Goal: Contribute content: Contribute content

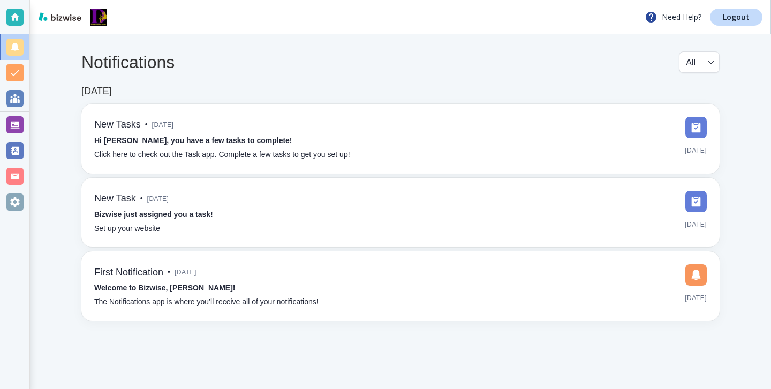
click at [19, 124] on div at bounding box center [14, 124] width 17 height 17
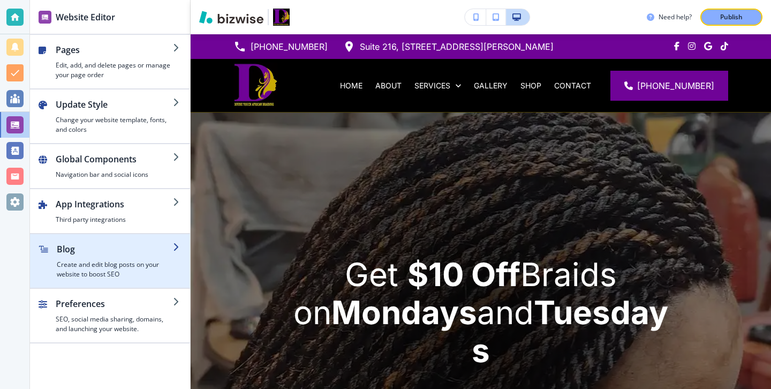
click at [111, 261] on h4 "Create and edit blog posts on your website to boost SEO" at bounding box center [115, 269] width 116 height 19
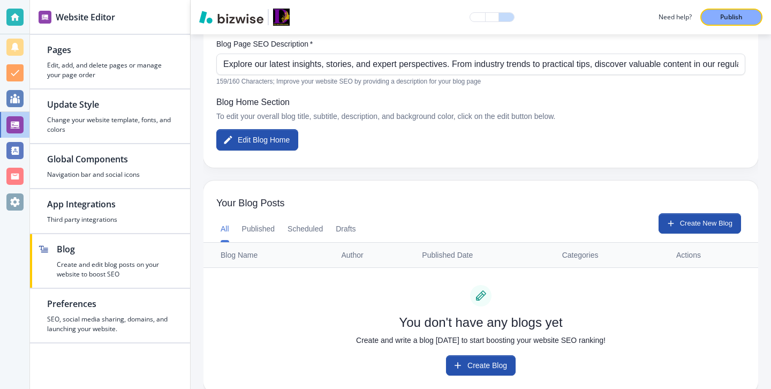
scroll to position [164, 0]
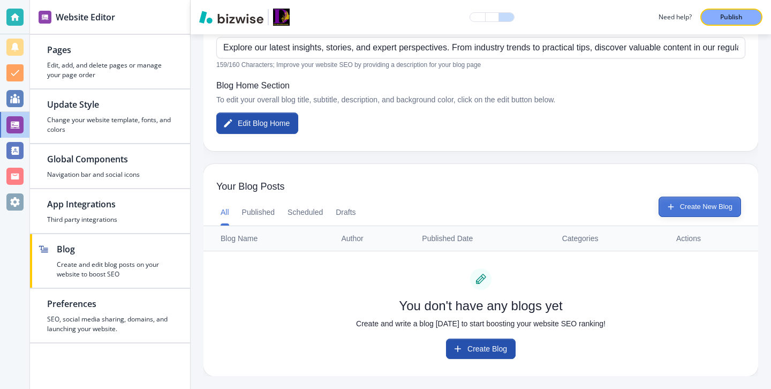
click at [720, 207] on button "Create New Blog" at bounding box center [700, 207] width 82 height 20
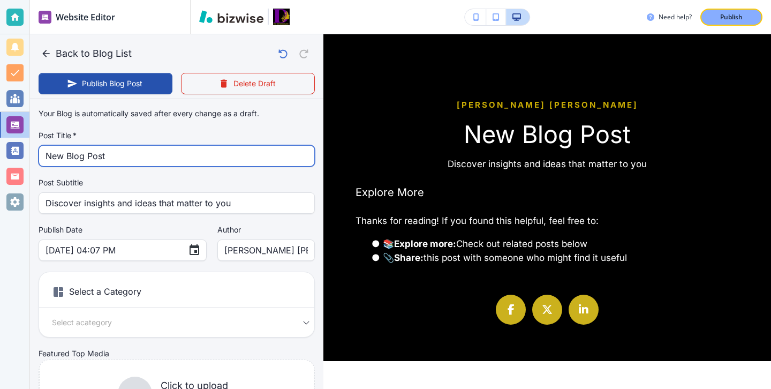
click at [209, 156] on input "New Blog Post" at bounding box center [177, 156] width 262 height 20
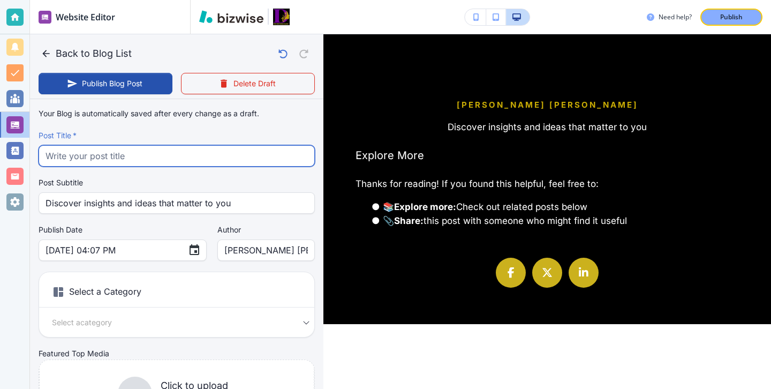
paste input "Knotless vs Box Braids in [GEOGRAPHIC_DATA]: Which Style Is Right for You?"
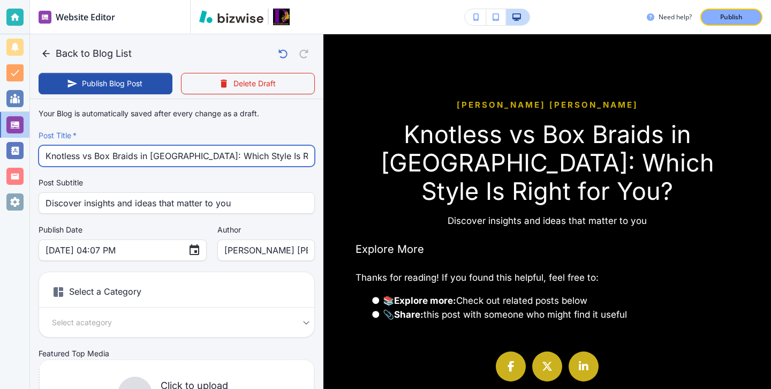
type input "Knotless vs Box Braids in [GEOGRAPHIC_DATA]: Which Style Is Right for You?"
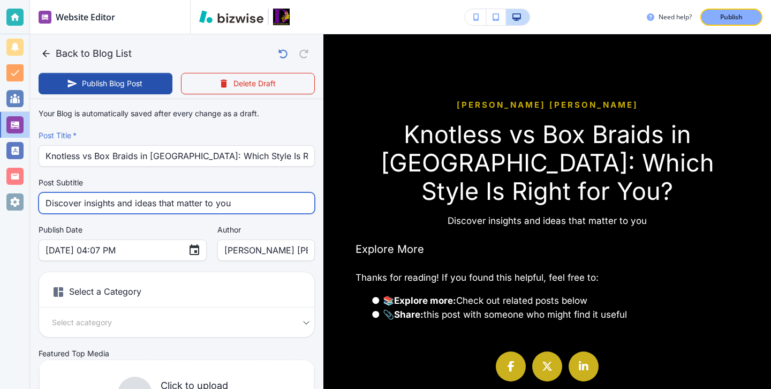
click at [237, 199] on input "Discover insights and ideas that matter to you" at bounding box center [177, 203] width 262 height 20
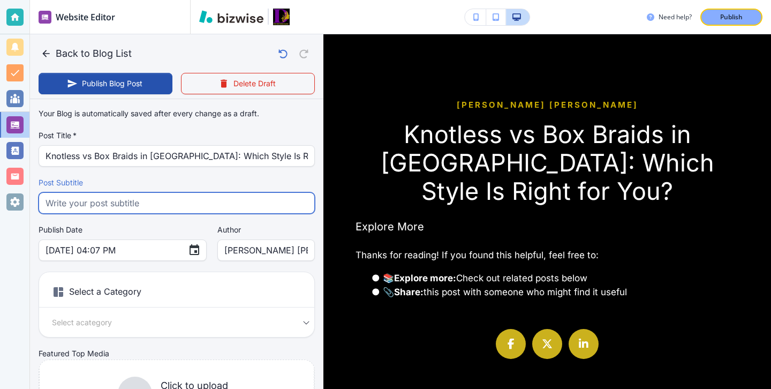
paste input "Discover knotless vs box braids in [GEOGRAPHIC_DATA]. Learn about cost, comfort…"
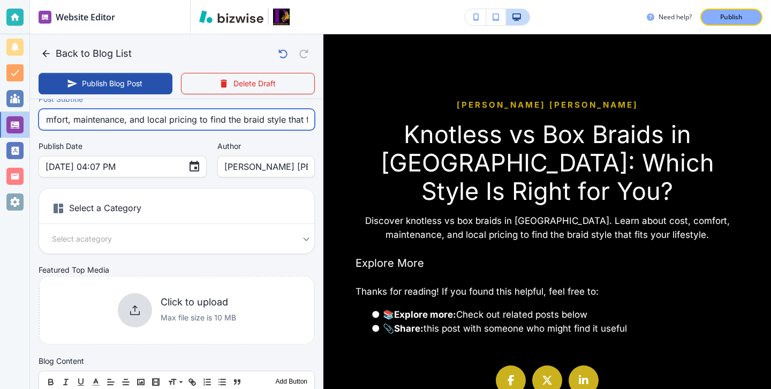
scroll to position [118, 0]
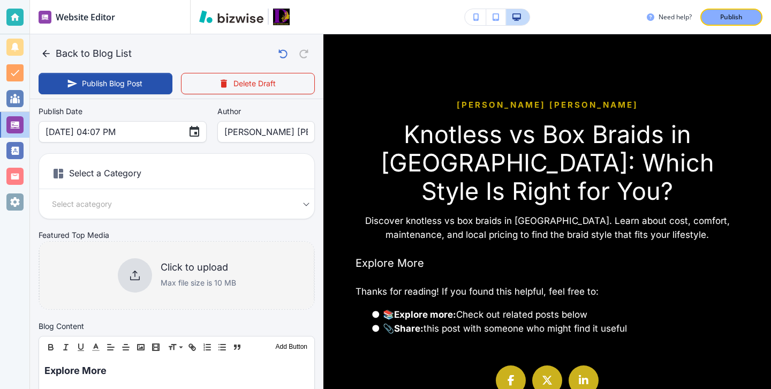
type input "Discover knotless vs box braids in [GEOGRAPHIC_DATA]. Learn about cost, comfort…"
click at [182, 295] on div "Click to upload Max file size is 10 MB" at bounding box center [176, 275] width 275 height 87
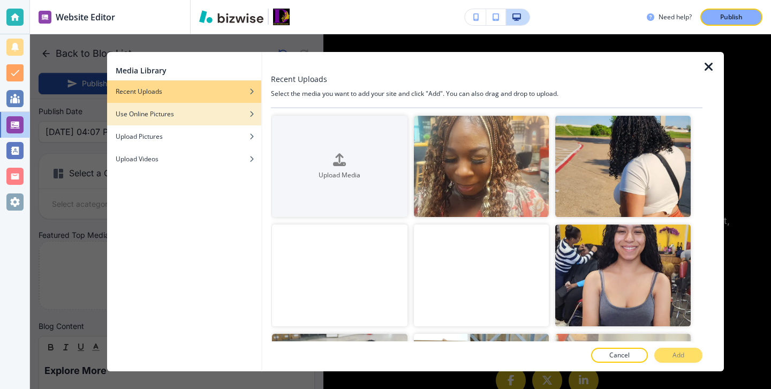
click at [209, 106] on div "button" at bounding box center [184, 106] width 154 height 6
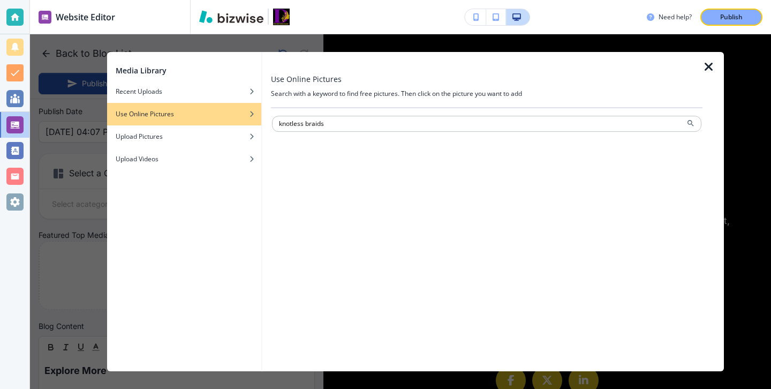
type input "knotless braids"
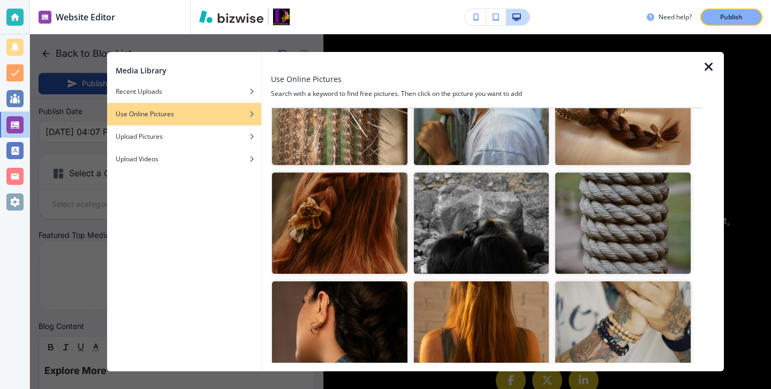
scroll to position [200, 0]
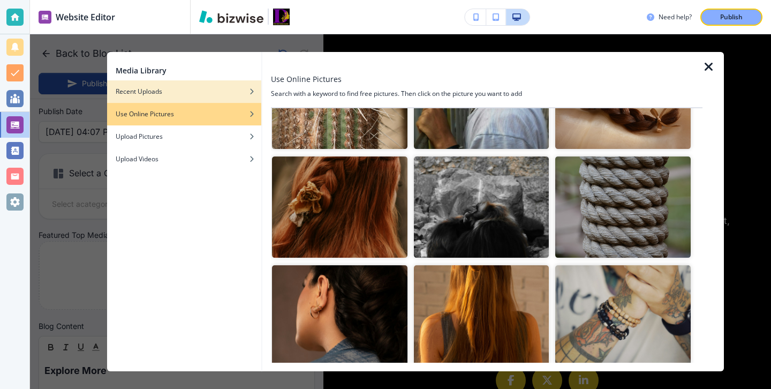
click at [213, 101] on div "button" at bounding box center [184, 99] width 154 height 6
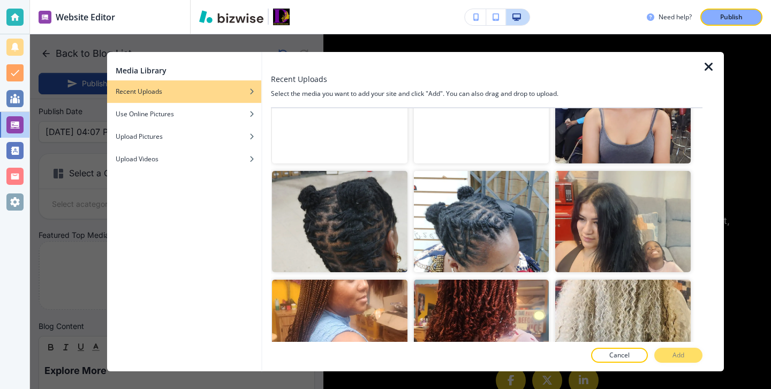
scroll to position [125, 0]
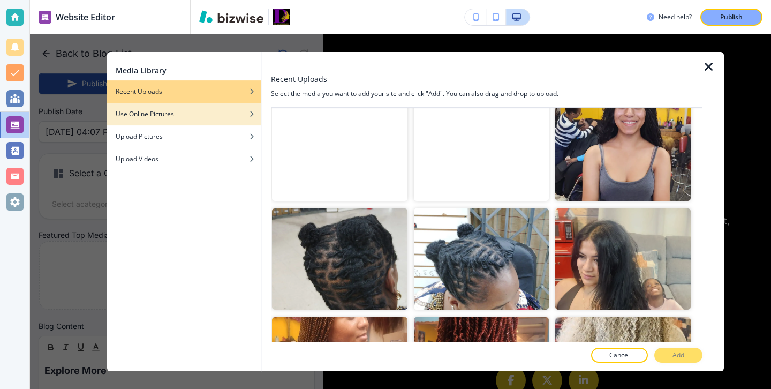
click at [213, 106] on div "button" at bounding box center [184, 106] width 154 height 6
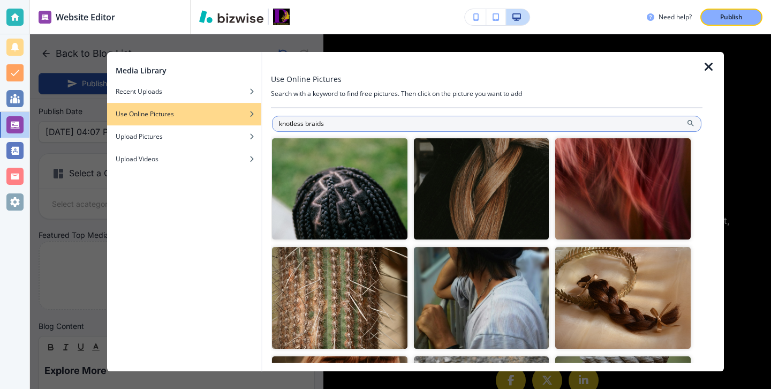
click at [330, 116] on input "knotless braids" at bounding box center [487, 124] width 430 height 16
click at [331, 116] on input "knotless braids" at bounding box center [487, 124] width 430 height 16
type input "box braids"
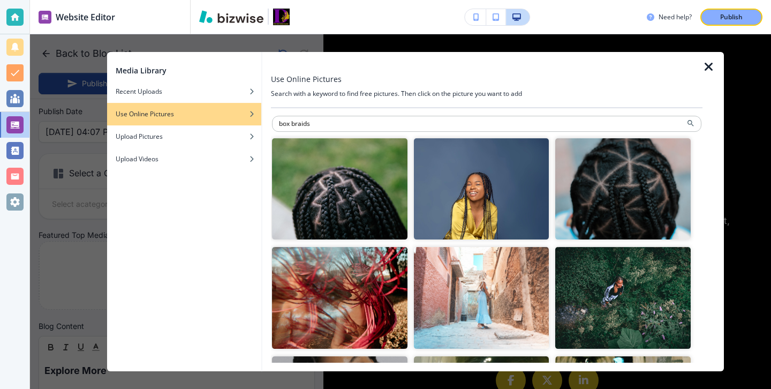
click at [366, 220] on img "button" at bounding box center [340, 188] width 136 height 101
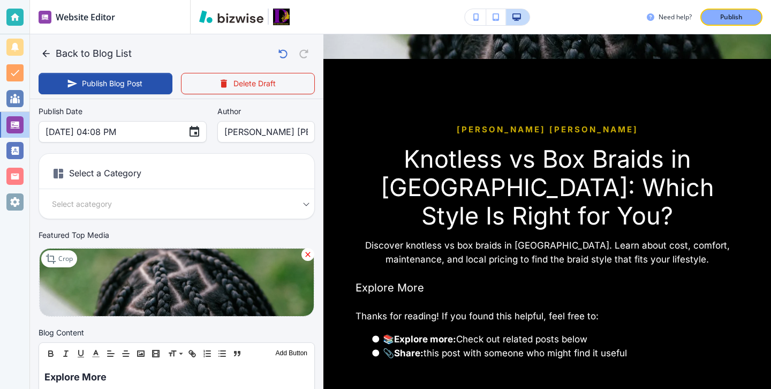
scroll to position [175, 0]
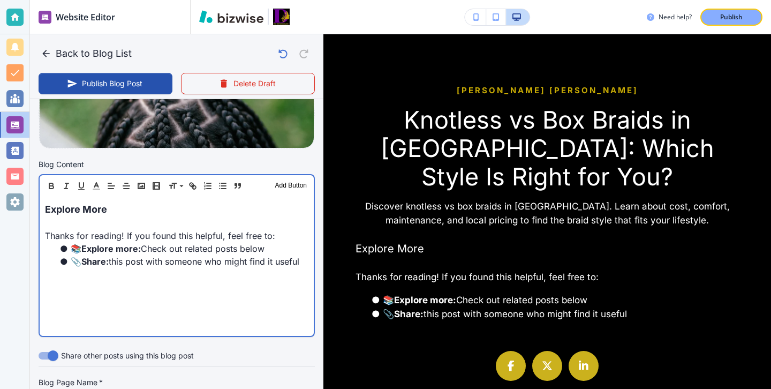
click at [130, 202] on p "Explore More" at bounding box center [177, 209] width 264 height 14
click at [46, 202] on p "Explore More" at bounding box center [177, 208] width 264 height 14
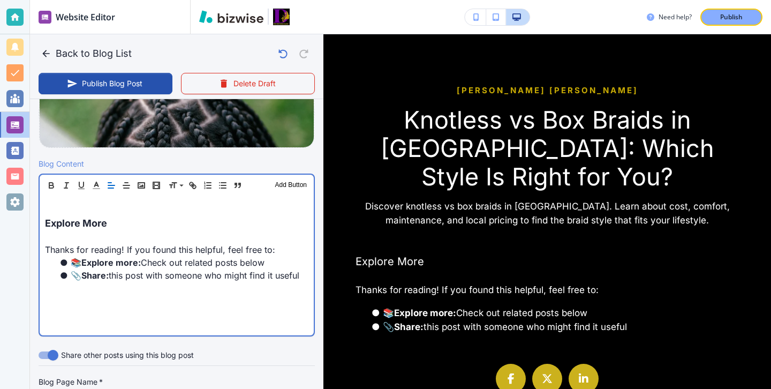
click at [46, 202] on p at bounding box center [177, 208] width 264 height 14
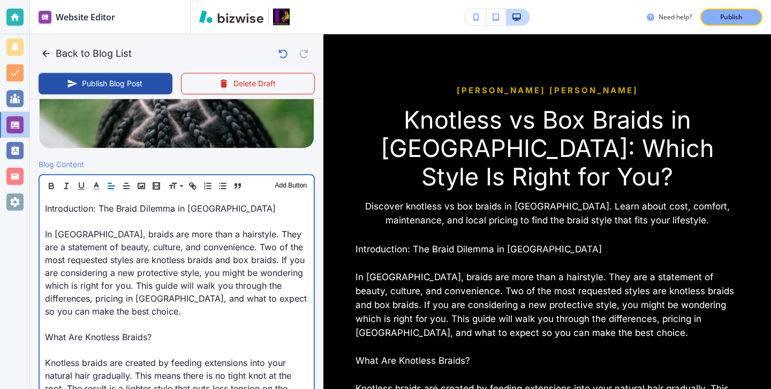
click at [132, 224] on p at bounding box center [177, 221] width 264 height 13
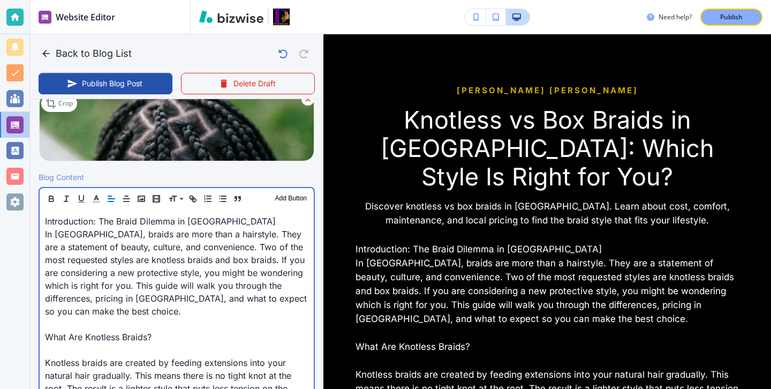
click at [93, 343] on p at bounding box center [177, 349] width 264 height 13
type input "[DATE] 04:09 PM"
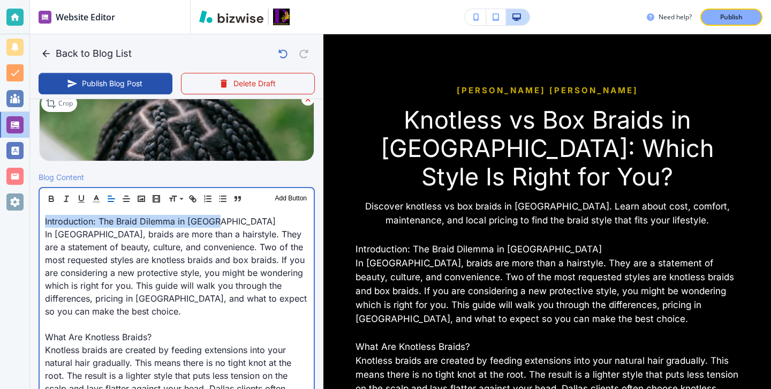
drag, startPoint x: 225, startPoint y: 223, endPoint x: 11, endPoint y: 215, distance: 214.4
click at [11, 215] on div "Website Editor Pages Edit, add, and delete pages or manage your page order Upda…" at bounding box center [385, 194] width 771 height 389
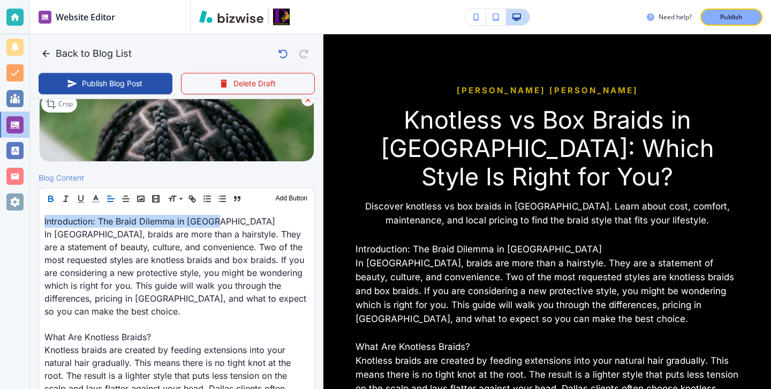
click at [52, 197] on icon "button" at bounding box center [51, 197] width 4 height 3
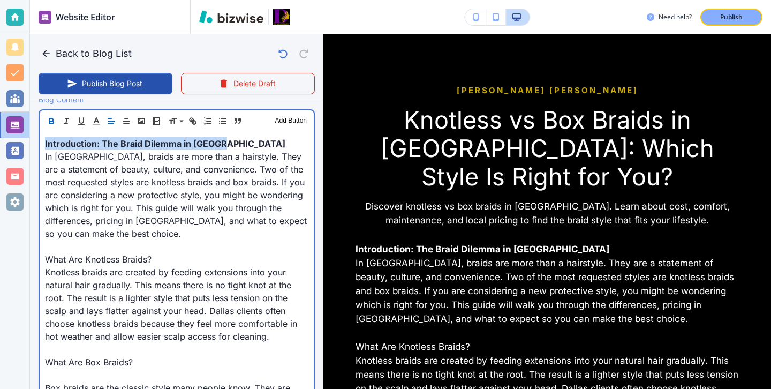
scroll to position [358, 0]
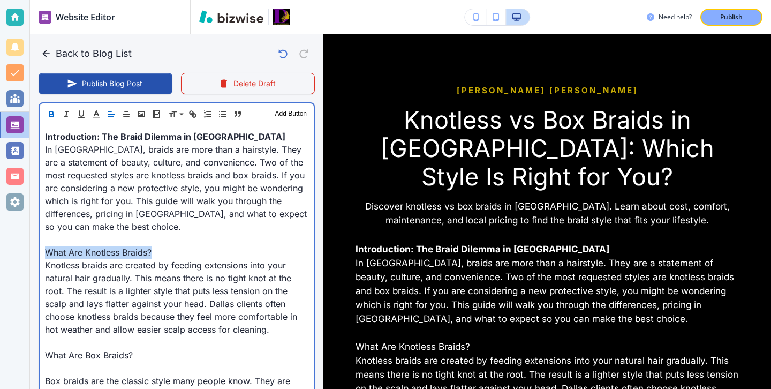
drag, startPoint x: 179, startPoint y: 242, endPoint x: 28, endPoint y: 242, distance: 151.1
click at [28, 242] on div "Website Editor Pages Edit, add, and delete pages or manage your page order Upda…" at bounding box center [385, 194] width 771 height 389
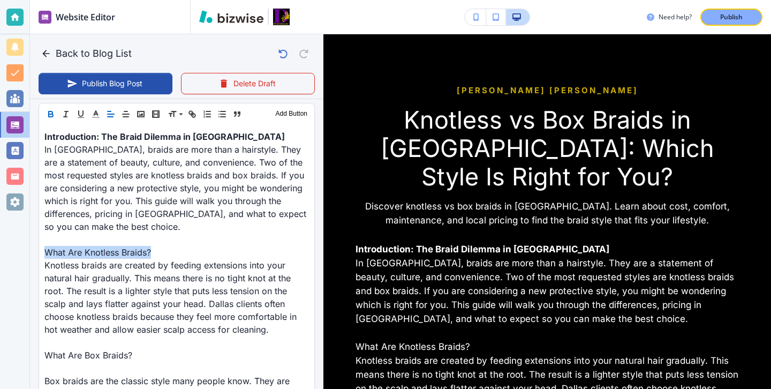
click at [52, 113] on icon "button" at bounding box center [51, 114] width 10 height 10
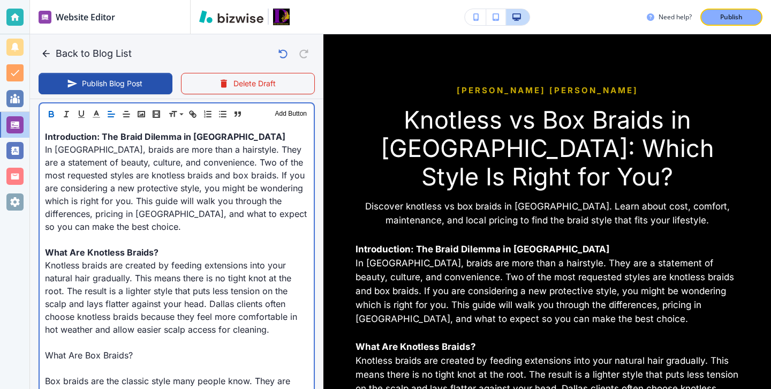
click at [63, 362] on p at bounding box center [177, 368] width 264 height 13
drag, startPoint x: 152, startPoint y: 342, endPoint x: 0, endPoint y: 341, distance: 152.1
click at [0, 341] on div "Website Editor Pages Edit, add, and delete pages or manage your page order Upda…" at bounding box center [385, 194] width 771 height 389
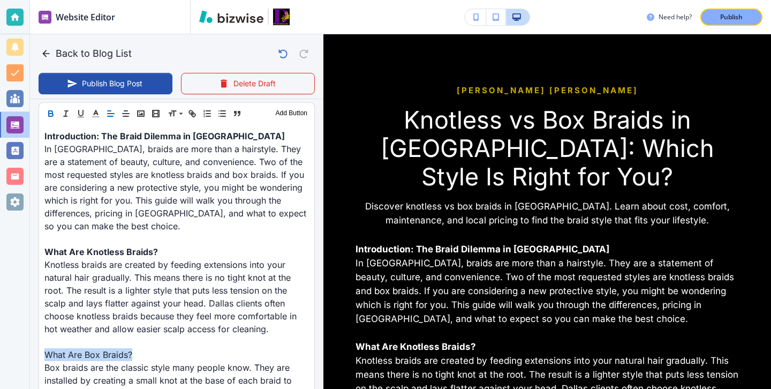
click at [53, 112] on icon "button" at bounding box center [51, 114] width 10 height 10
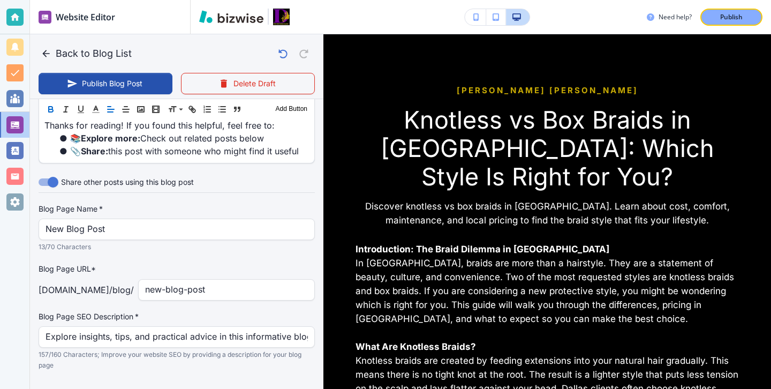
scroll to position [704, 0]
click at [153, 220] on div "New Blog Post Blog Page Name   *" at bounding box center [177, 230] width 276 height 21
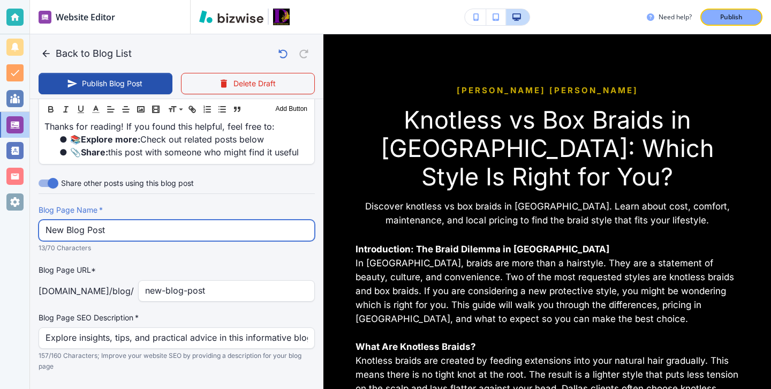
click at [153, 220] on input "New Blog Post" at bounding box center [177, 230] width 262 height 20
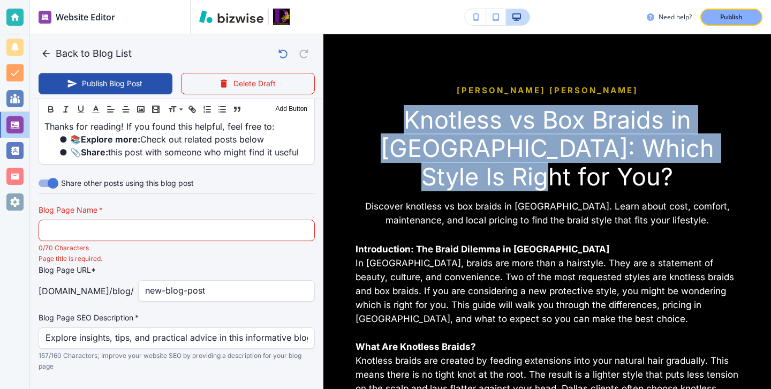
drag, startPoint x: 723, startPoint y: 157, endPoint x: 326, endPoint y: 102, distance: 401.2
click at [326, 102] on div "[PERSON_NAME] [PERSON_NAME] Knotless vs Box Braids in [GEOGRAPHIC_DATA]: Which …" at bounding box center [548, 351] width 448 height 662
copy h3 "Knotless vs Box Braids in [GEOGRAPHIC_DATA]: Which Style Is Right for You?"
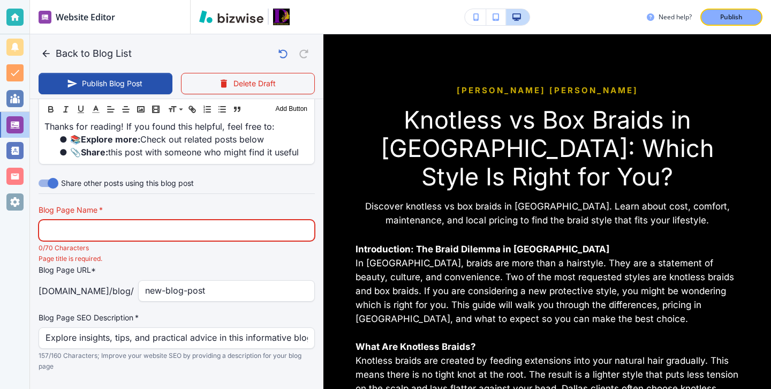
click at [197, 220] on input "text" at bounding box center [177, 230] width 262 height 20
paste input "Knotless vs Box Braids in [GEOGRAPHIC_DATA]: Which Style Is Right for You?"
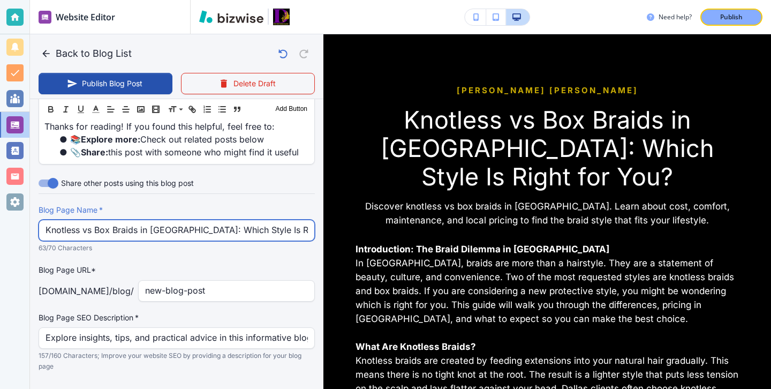
type input "Knotless vs Box Braids in [GEOGRAPHIC_DATA]: Which Style Is Right for You?"
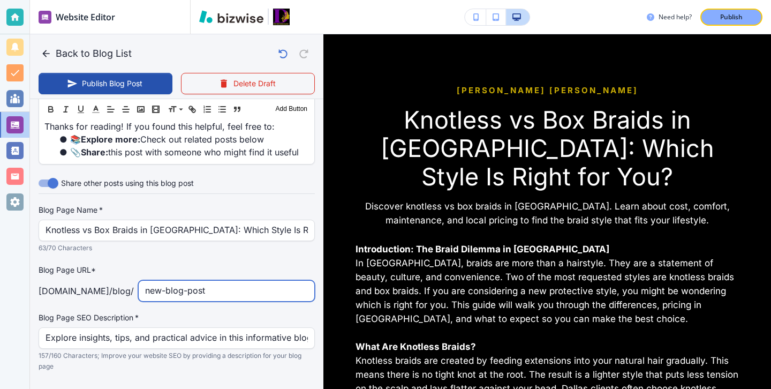
click at [284, 281] on input "new-blog-post" at bounding box center [226, 291] width 163 height 20
type input "knotless-vs-box-braids-in-[GEOGRAPHIC_DATA]-which-style-is-right-for-you"
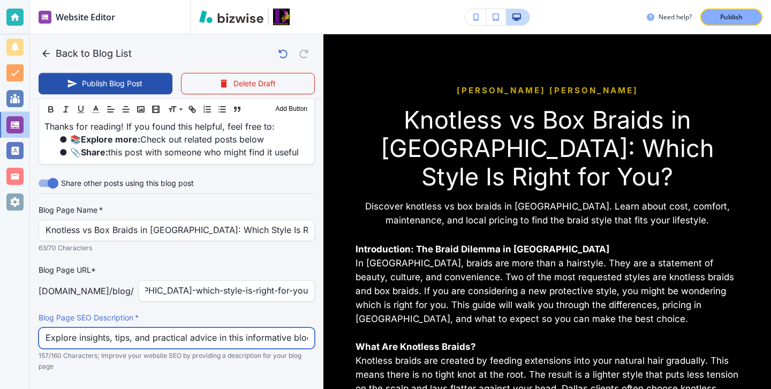
scroll to position [0, 0]
click at [252, 328] on input "Explore insights, tips, and practical advice in this informative blog post. Dis…" at bounding box center [177, 338] width 262 height 20
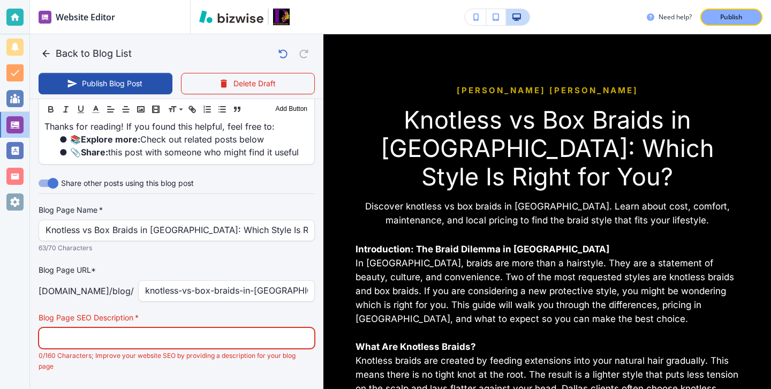
paste input "Discover knotless vs box braids in [GEOGRAPHIC_DATA]. Learn about cost, comfort…"
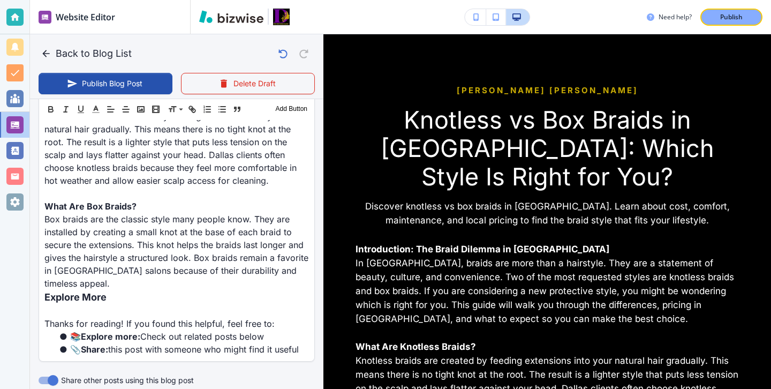
scroll to position [497, 0]
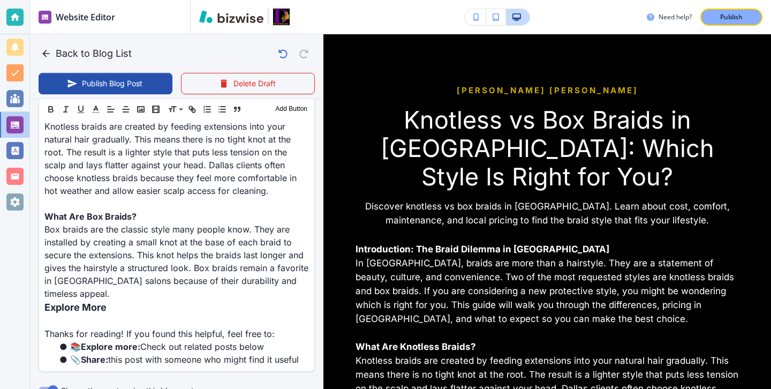
type input "Discover knotless vs box braids in [GEOGRAPHIC_DATA]. Learn about cost, comfort…"
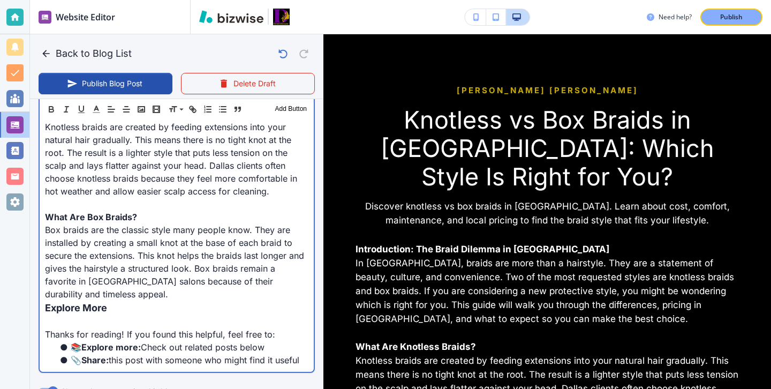
scroll to position [497, 0]
click at [147, 314] on p at bounding box center [177, 320] width 264 height 13
click at [149, 300] on p "Explore More" at bounding box center [177, 307] width 264 height 14
click at [306, 267] on p "Box braids are the classic style many people know. They are installed by creati…" at bounding box center [177, 261] width 264 height 77
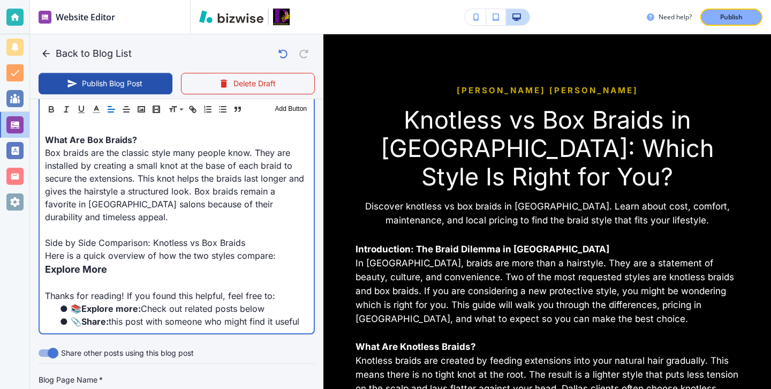
scroll to position [528, 0]
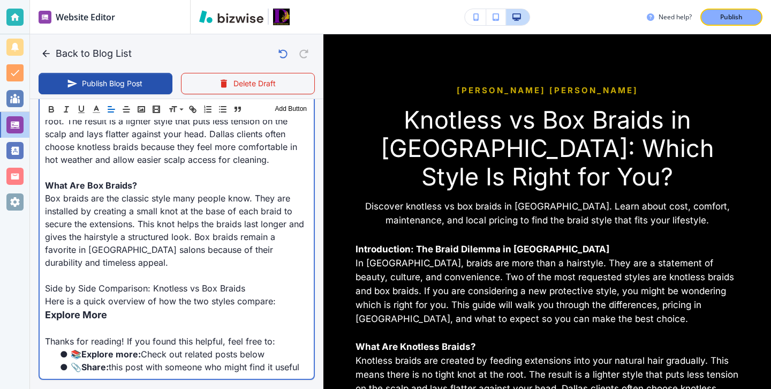
click at [205, 307] on p "Explore More" at bounding box center [177, 314] width 264 height 14
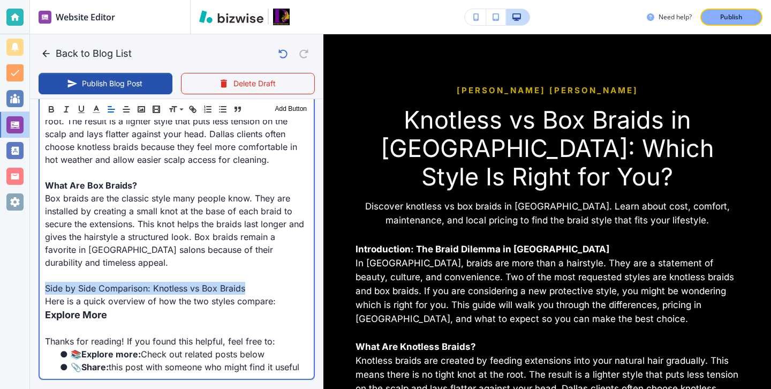
drag, startPoint x: 253, startPoint y: 267, endPoint x: 11, endPoint y: 264, distance: 242.1
click at [11, 264] on div "Website Editor Pages Edit, add, and delete pages or manage your page order Upda…" at bounding box center [385, 194] width 771 height 389
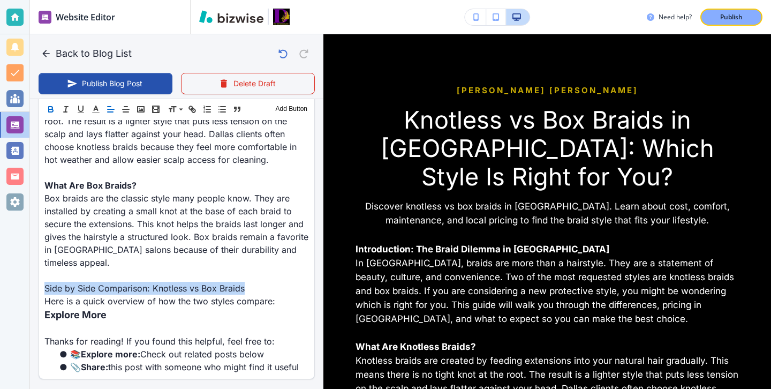
click at [48, 110] on icon "button" at bounding box center [51, 109] width 10 height 10
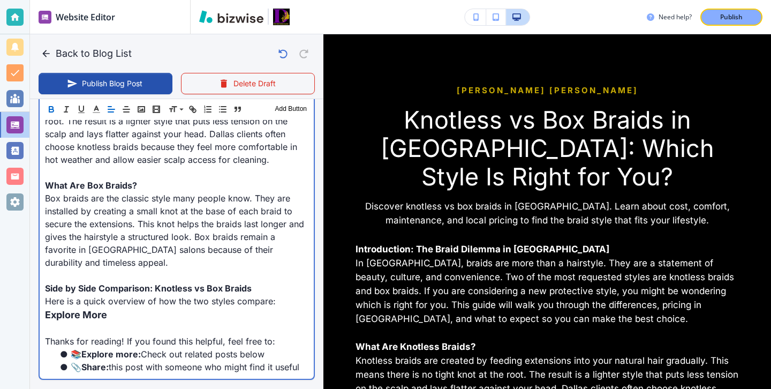
click at [277, 295] on p "Here is a quick overview of how the two styles compare:" at bounding box center [177, 301] width 264 height 13
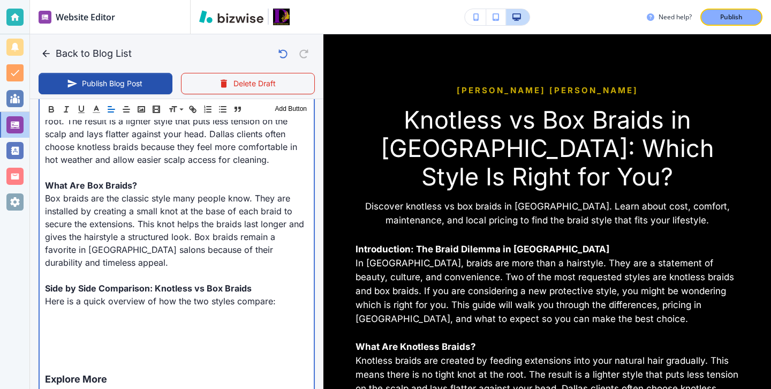
click at [155, 320] on p at bounding box center [177, 326] width 264 height 13
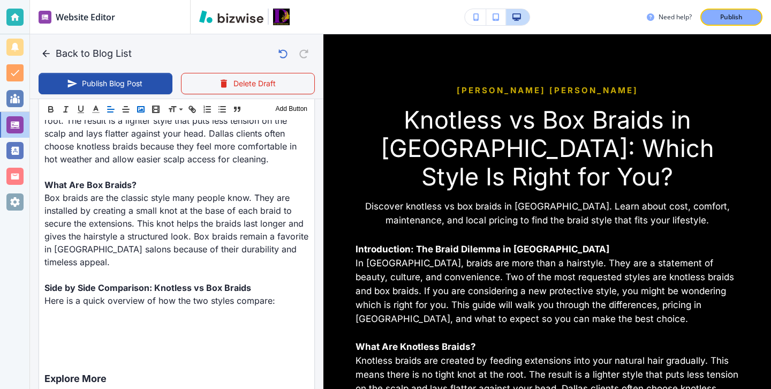
click at [140, 107] on rect "button" at bounding box center [141, 109] width 6 height 5
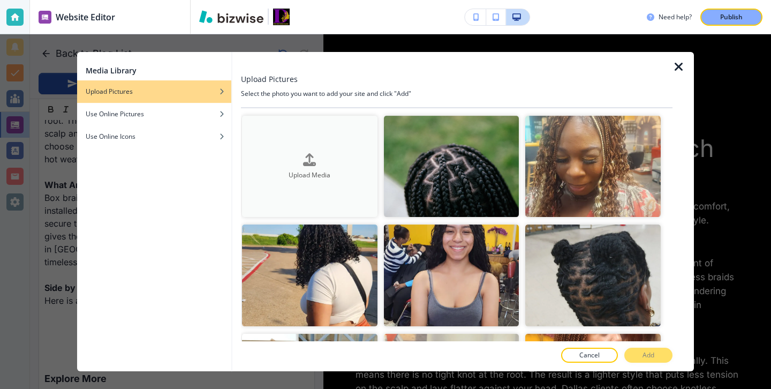
scroll to position [528, 0]
click at [318, 152] on button "Upload Media" at bounding box center [310, 166] width 136 height 101
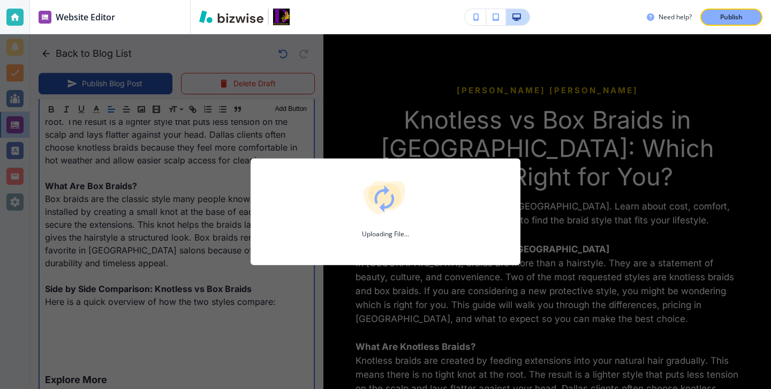
type input "[DATE] 04:11 PM"
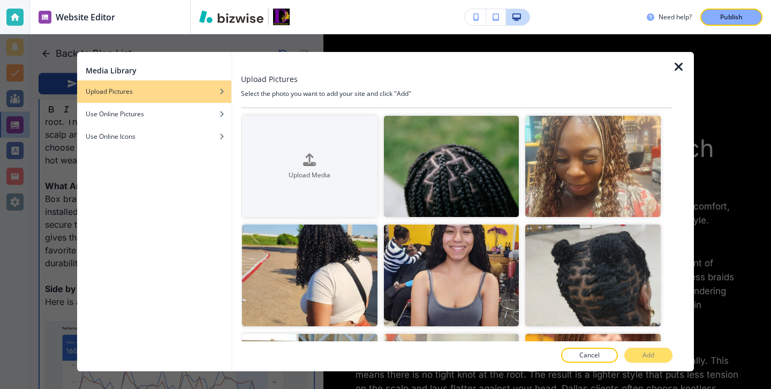
scroll to position [528, 0]
click at [680, 72] on icon "button" at bounding box center [679, 67] width 13 height 13
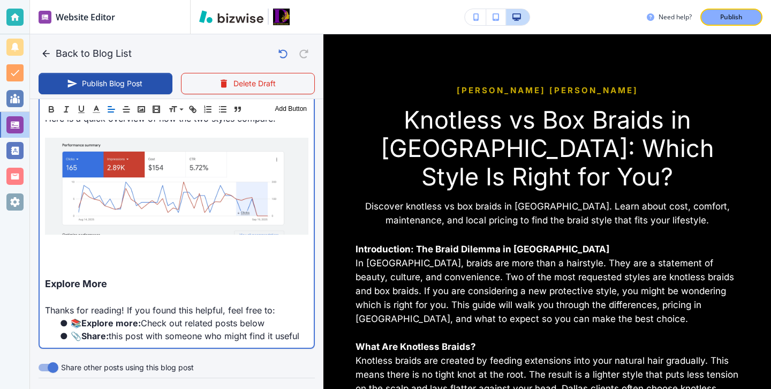
click at [178, 201] on img at bounding box center [177, 186] width 264 height 97
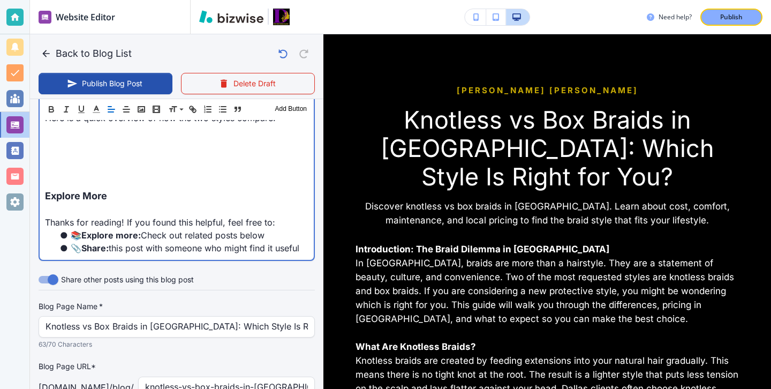
click at [204, 242] on li "📎 Share: this post with someone who might find it useful" at bounding box center [183, 248] width 251 height 13
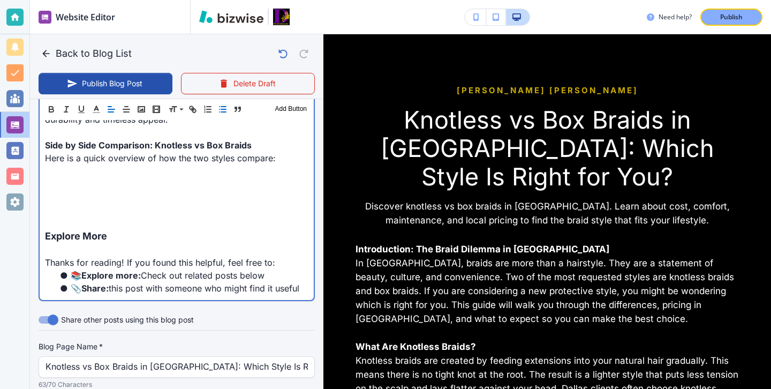
scroll to position [591, 0]
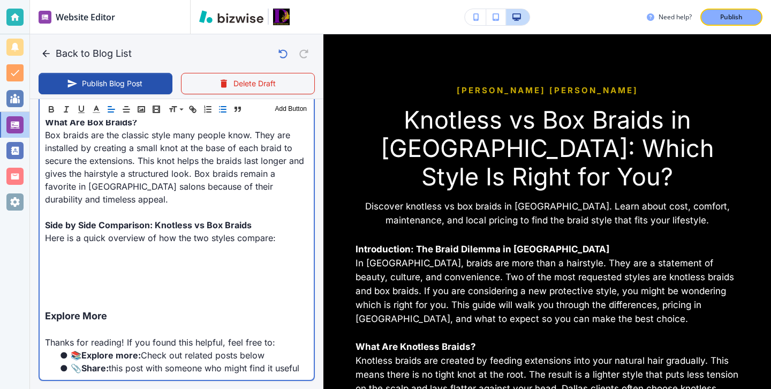
click at [166, 257] on p at bounding box center [177, 263] width 264 height 13
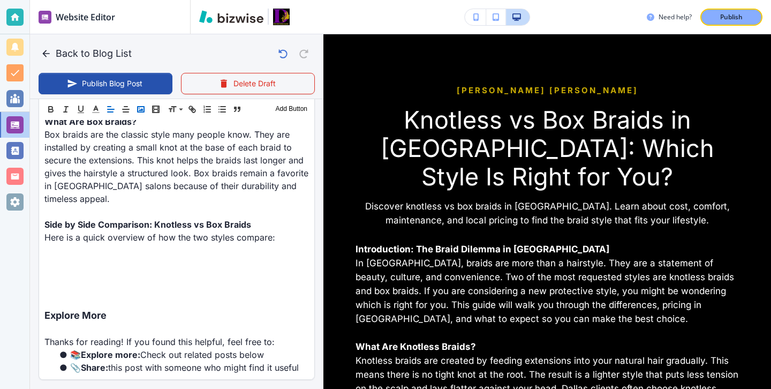
click at [142, 111] on icon "button" at bounding box center [141, 109] width 10 height 10
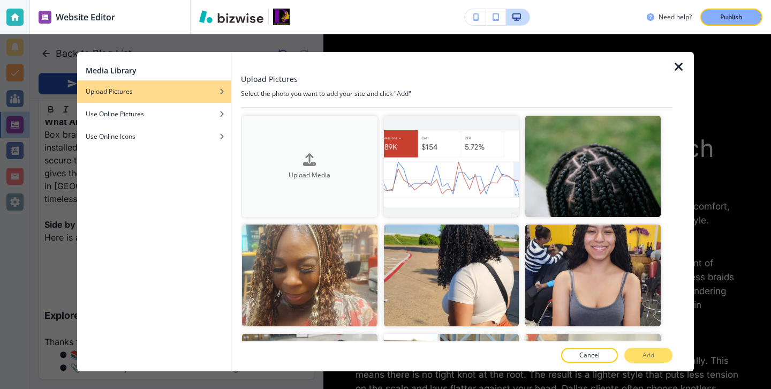
click at [289, 146] on button "Upload Media" at bounding box center [310, 166] width 136 height 101
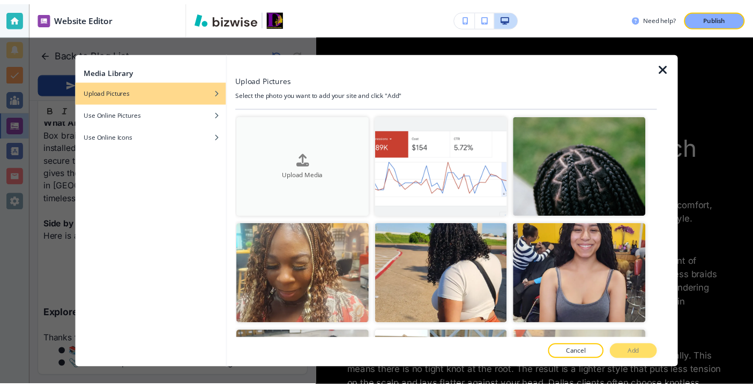
scroll to position [591, 0]
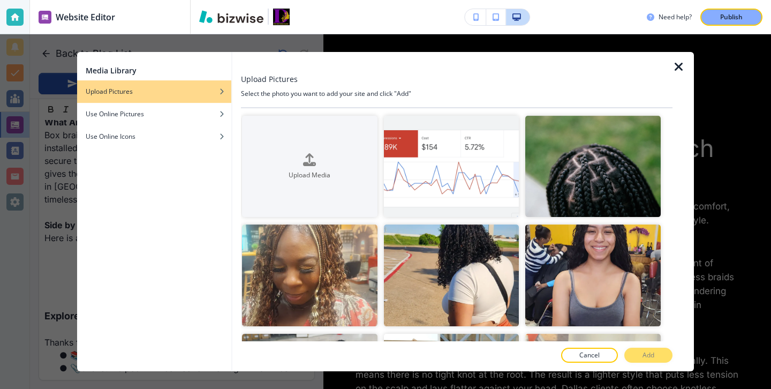
click at [667, 67] on div at bounding box center [457, 62] width 432 height 21
click at [682, 73] on icon "button" at bounding box center [679, 67] width 13 height 13
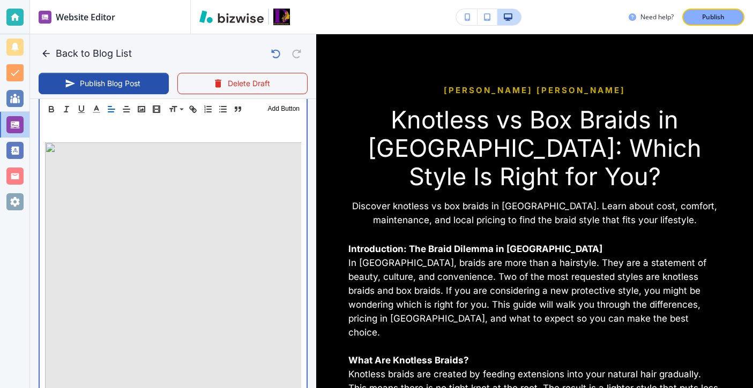
scroll to position [703, 0]
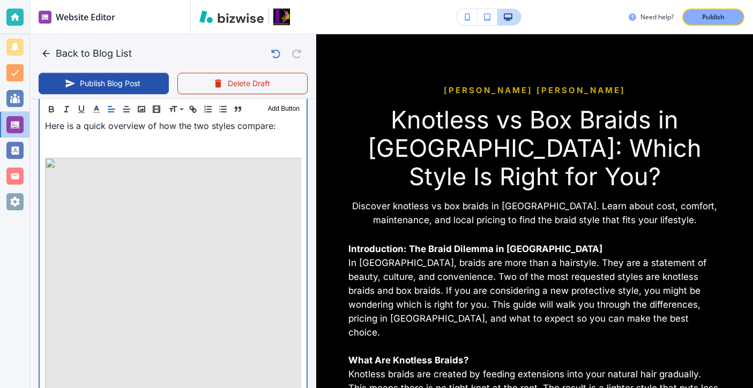
click at [190, 247] on img at bounding box center [173, 291] width 256 height 266
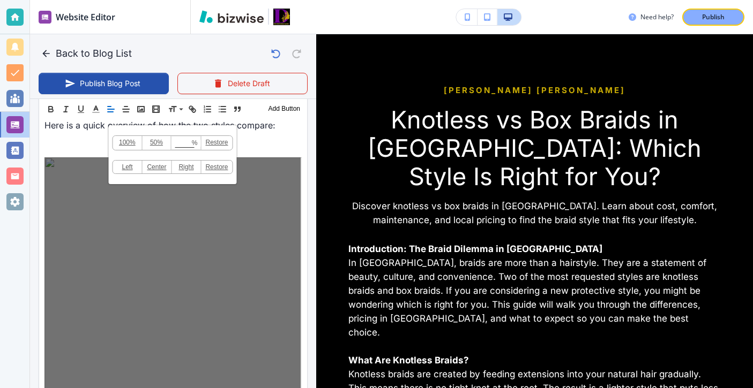
click at [59, 163] on div "100% 50% % Press enter key to apply change! [GEOGRAPHIC_DATA] Left Center Right…" at bounding box center [172, 290] width 256 height 266
click at [165, 269] on div "100% 50% % Press enter key to apply change! [GEOGRAPHIC_DATA] Left Center Right…" at bounding box center [172, 291] width 256 height 266
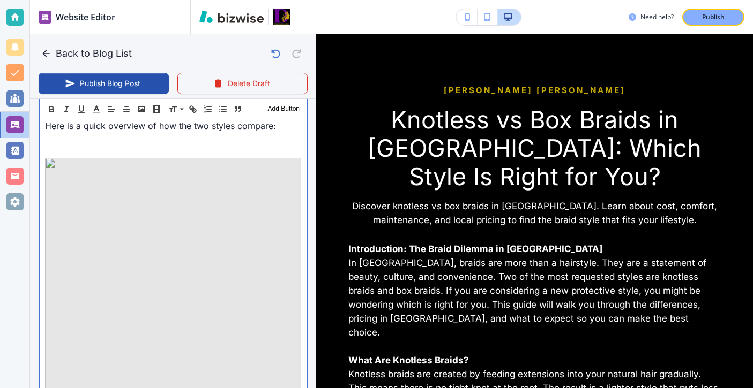
click at [65, 146] on p at bounding box center [173, 151] width 256 height 13
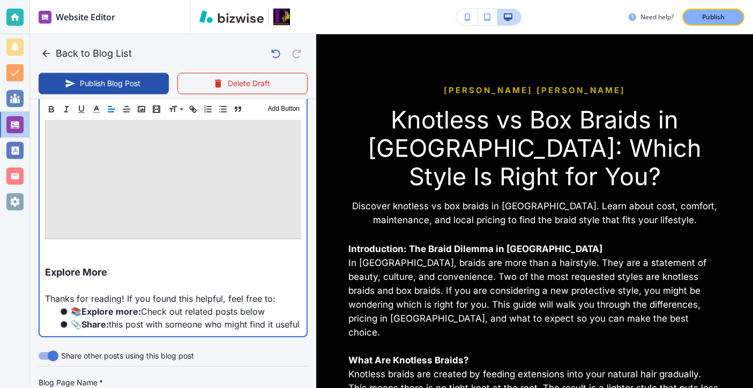
scroll to position [920, 0]
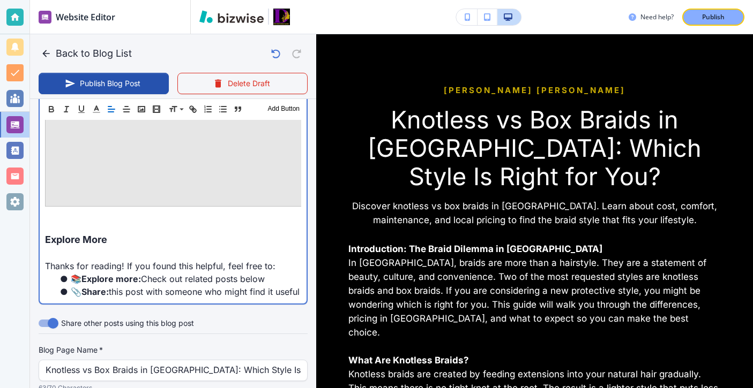
click at [243, 207] on p at bounding box center [173, 213] width 256 height 13
click at [284, 196] on img at bounding box center [173, 74] width 256 height 266
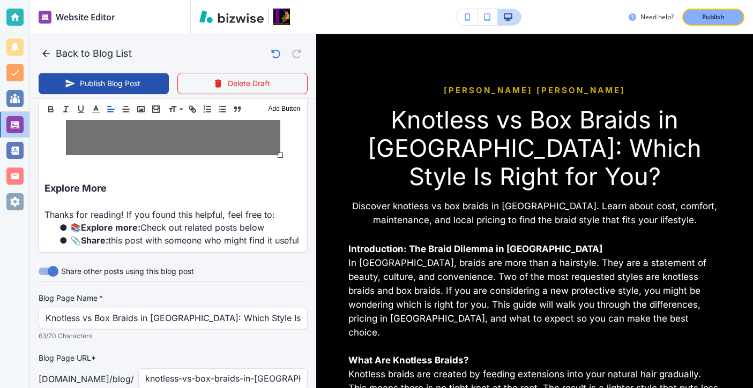
drag, startPoint x: 303, startPoint y: 208, endPoint x: 260, endPoint y: 156, distance: 67.0
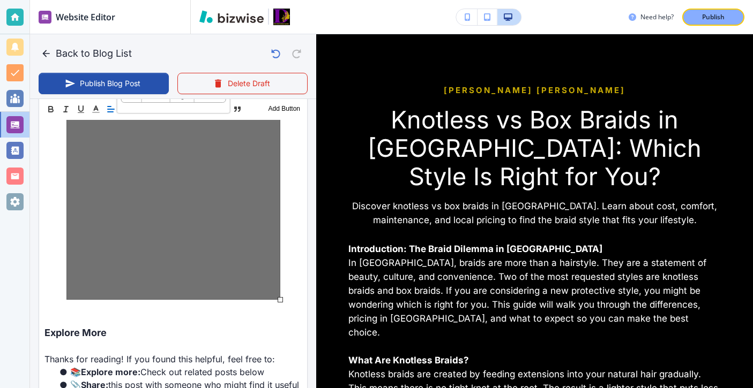
click at [249, 185] on div "100% 50% % Press enter key to apply change! [GEOGRAPHIC_DATA] Left Center Right…" at bounding box center [173, 193] width 214 height 214
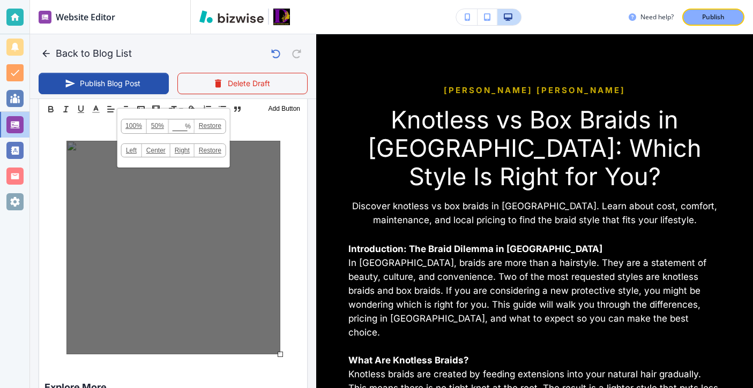
scroll to position [700, 0]
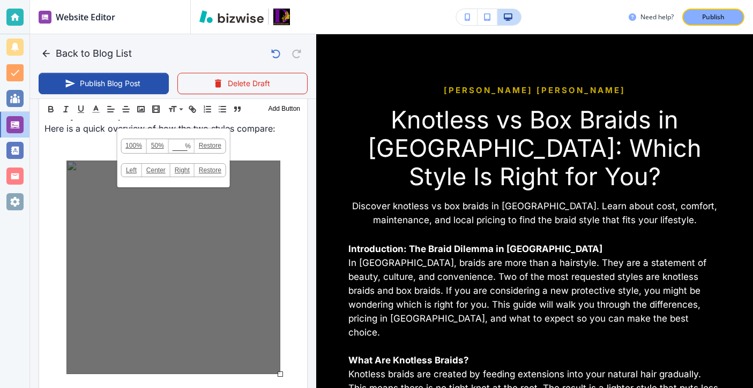
click at [228, 215] on div "100% 50% % Press enter key to apply change! [GEOGRAPHIC_DATA] Left Center Right…" at bounding box center [173, 268] width 214 height 214
click at [228, 216] on div "100% 50% % Press enter key to apply change! [GEOGRAPHIC_DATA] Left Center Right…" at bounding box center [173, 268] width 214 height 214
click at [67, 173] on div "100% 50% % Press enter key to apply change! [GEOGRAPHIC_DATA] Left Center Right…" at bounding box center [173, 268] width 214 height 214
click at [70, 171] on div "100% 50% % Press enter key to apply change! [GEOGRAPHIC_DATA] Left Center Right…" at bounding box center [173, 268] width 214 height 214
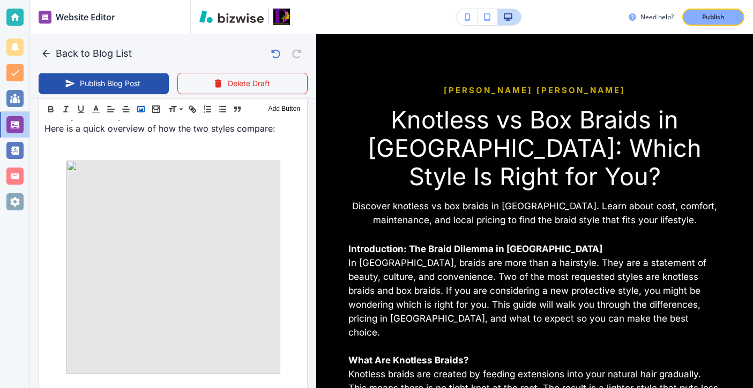
click at [143, 104] on button "button" at bounding box center [140, 109] width 15 height 13
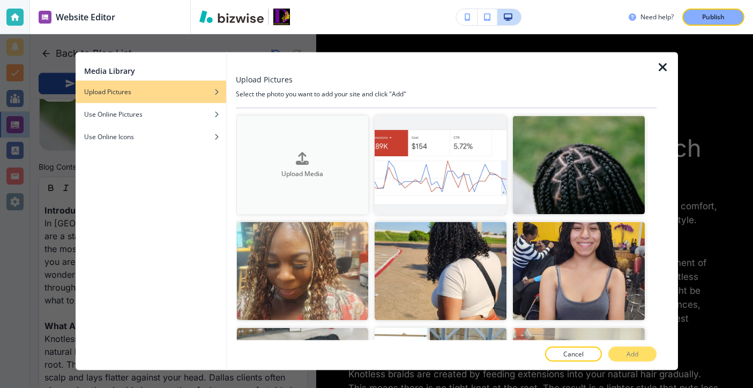
scroll to position [283, 0]
click at [350, 160] on div "Upload Media" at bounding box center [303, 165] width 132 height 27
click at [467, 154] on img "button" at bounding box center [440, 165] width 132 height 99
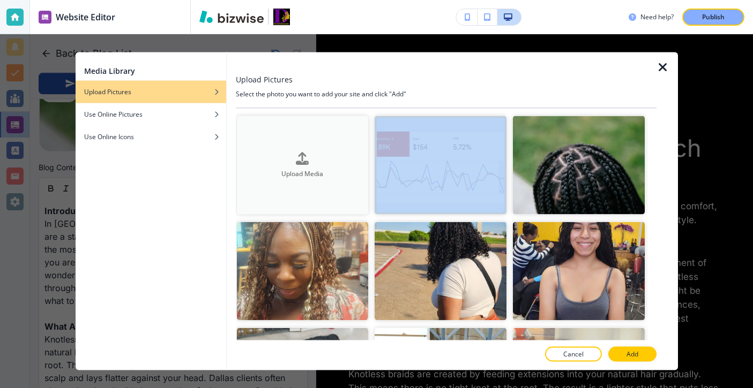
click at [324, 179] on button "Upload Media" at bounding box center [303, 165] width 132 height 99
click at [567, 361] on button "Cancel" at bounding box center [573, 354] width 57 height 15
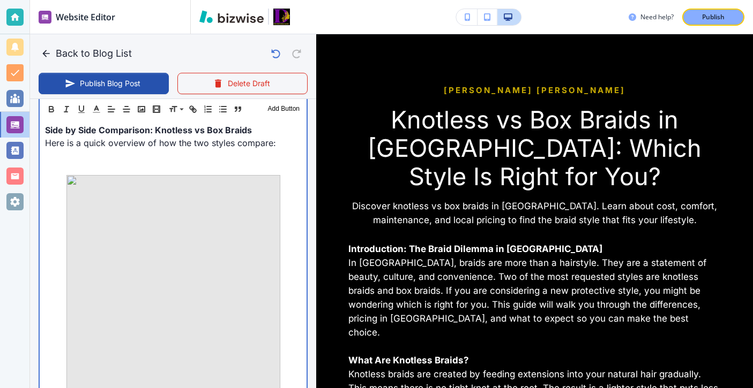
scroll to position [687, 0]
click at [206, 244] on img at bounding box center [173, 282] width 214 height 214
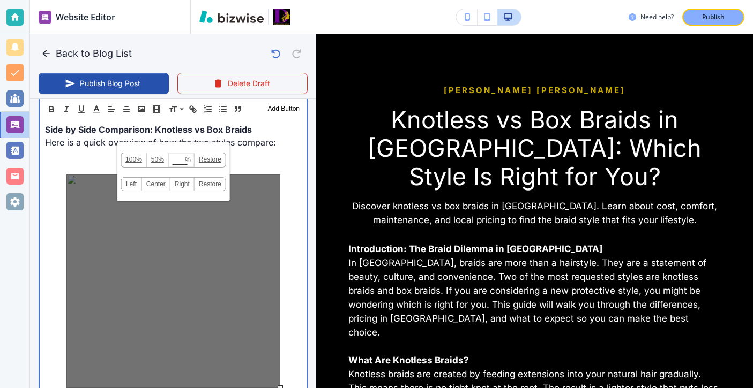
click at [66, 164] on p at bounding box center [173, 168] width 256 height 13
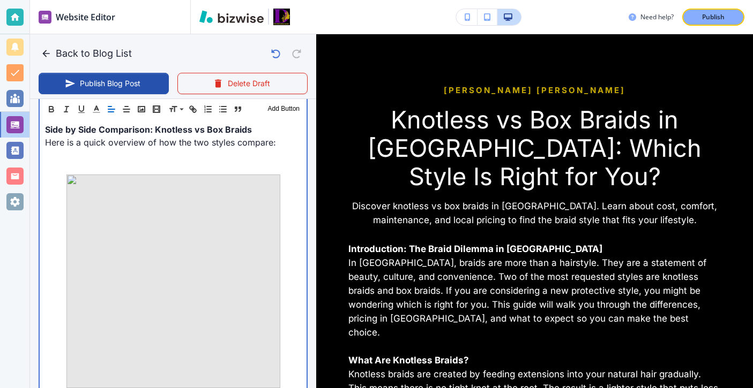
scroll to position [803, 0]
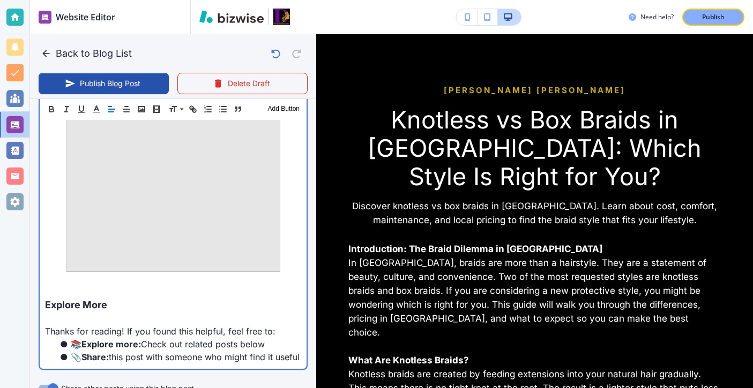
click at [281, 236] on p at bounding box center [173, 165] width 256 height 214
click at [287, 236] on p at bounding box center [173, 165] width 256 height 214
click at [270, 237] on img at bounding box center [173, 165] width 214 height 214
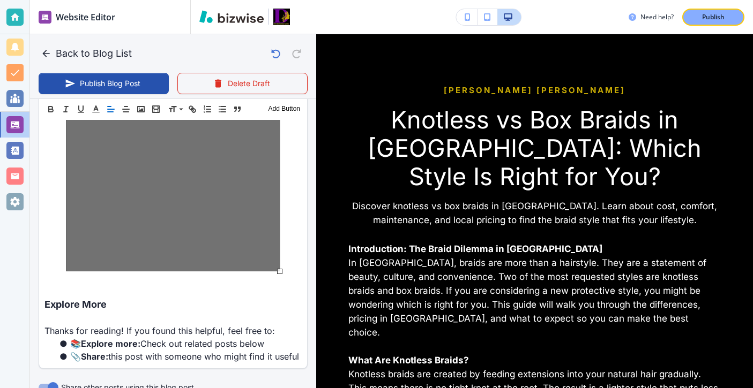
click at [270, 237] on div "100% 50% % Press enter key to apply change! [GEOGRAPHIC_DATA] Left Center Right…" at bounding box center [173, 165] width 214 height 214
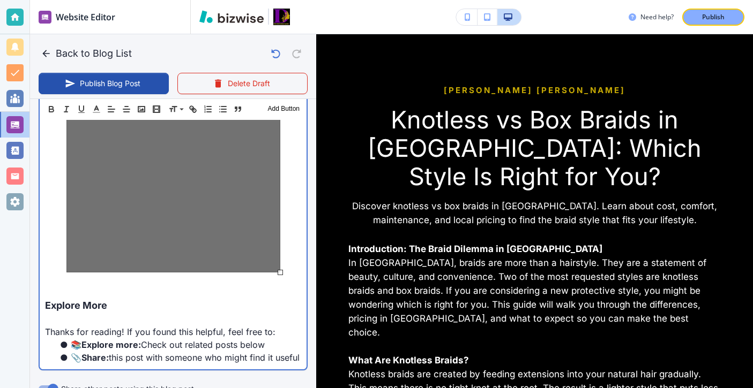
scroll to position [777, 0]
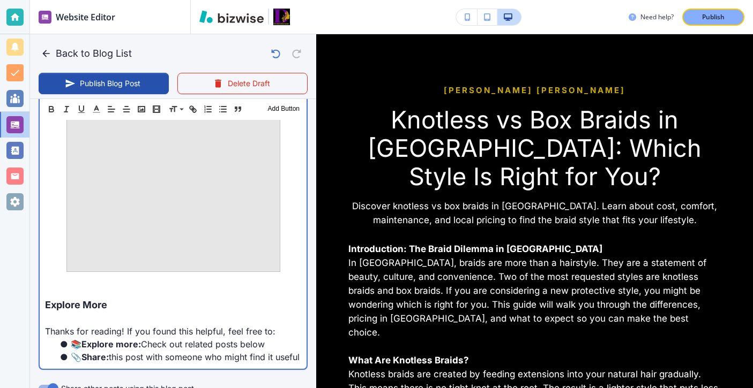
click at [283, 276] on p at bounding box center [173, 278] width 256 height 13
click at [279, 269] on img at bounding box center [173, 165] width 214 height 214
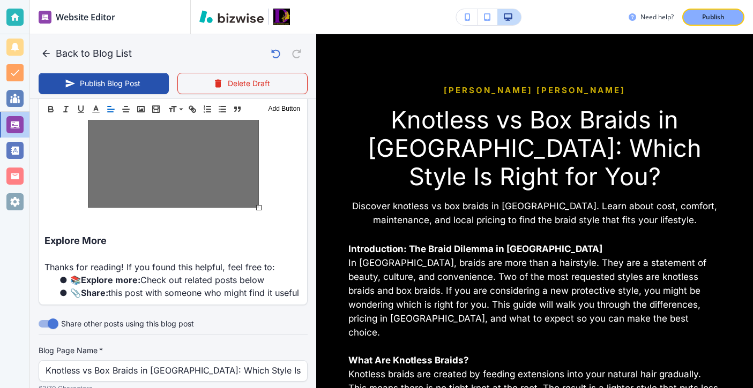
drag, startPoint x: 279, startPoint y: 271, endPoint x: 235, endPoint y: 207, distance: 76.7
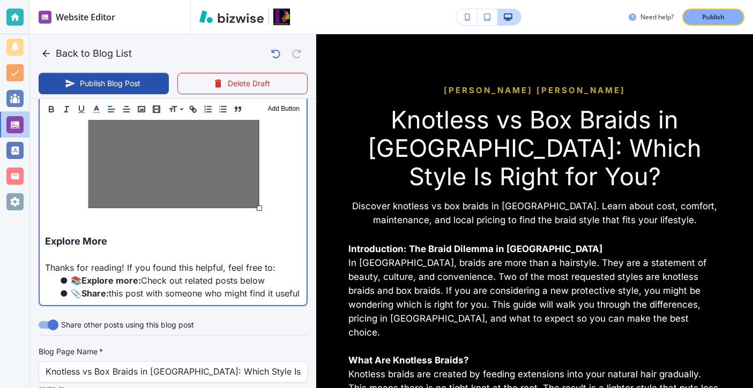
click at [235, 207] on div "100% 50% % Press enter key to apply change! [GEOGRAPHIC_DATA] Left Center Right…" at bounding box center [173, 133] width 171 height 149
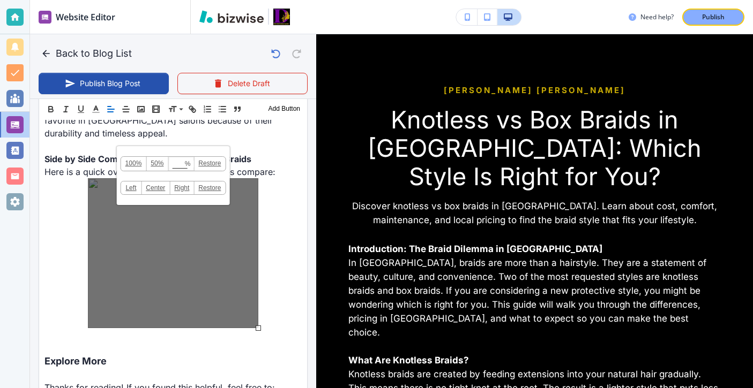
scroll to position [656, 0]
click at [235, 234] on div "100% 50% % Press enter key to apply change! [GEOGRAPHIC_DATA] Left Center Right…" at bounding box center [173, 254] width 170 height 150
click at [88, 190] on div "100% 50% % Press enter key to apply change! [GEOGRAPHIC_DATA] Left Center Right…" at bounding box center [173, 254] width 170 height 150
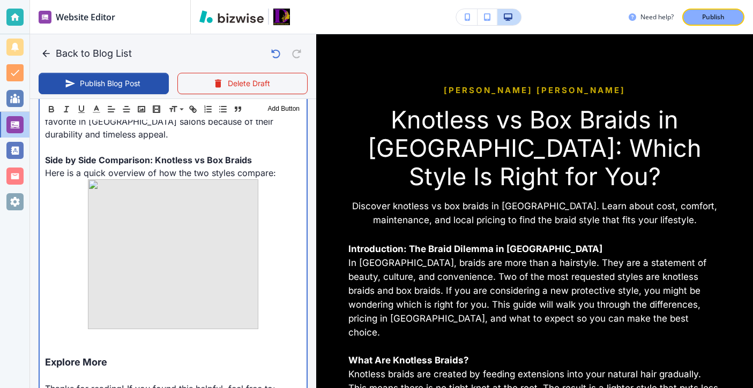
scroll to position [657, 0]
click at [87, 176] on p "Here is a quick overview of how the two styles compare:" at bounding box center [173, 247] width 256 height 163
click at [93, 196] on img at bounding box center [173, 254] width 170 height 150
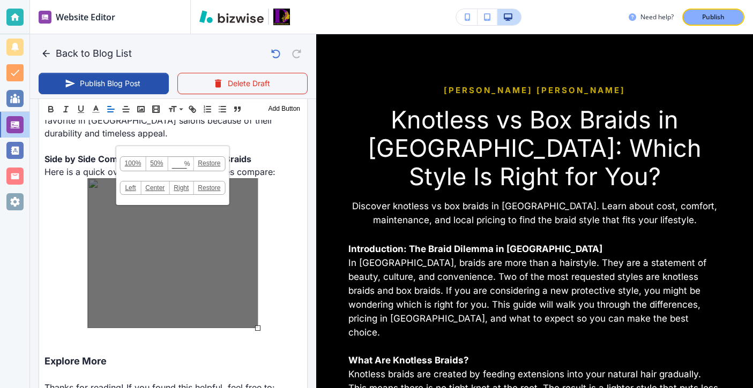
scroll to position [656, 0]
drag, startPoint x: 92, startPoint y: 226, endPoint x: 114, endPoint y: 226, distance: 21.4
click at [114, 226] on div "100% 50% % Press enter key to apply change! [GEOGRAPHIC_DATA] Left Center Right…" at bounding box center [172, 254] width 170 height 150
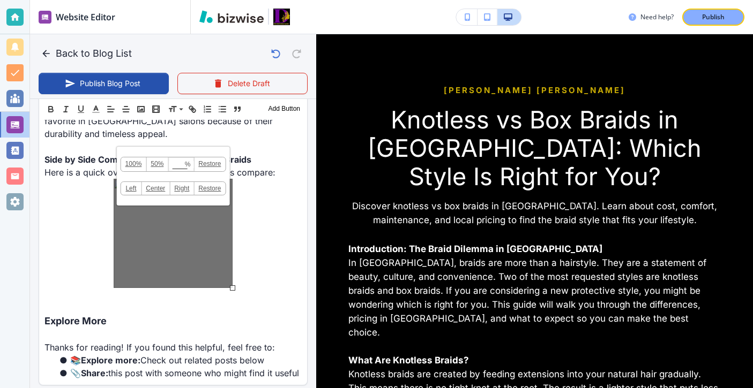
drag, startPoint x: 257, startPoint y: 331, endPoint x: 187, endPoint y: 280, distance: 86.4
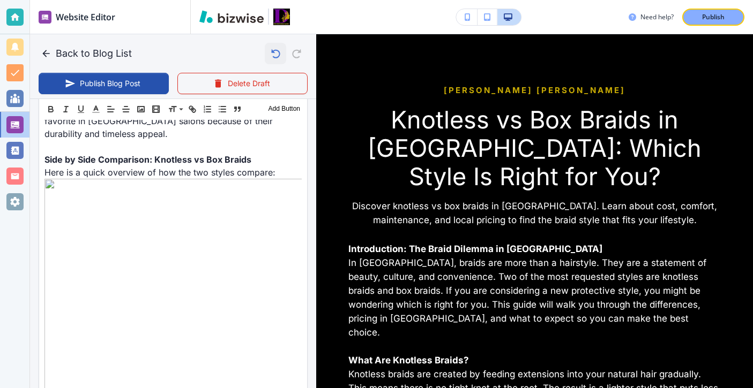
click at [280, 51] on icon "button" at bounding box center [275, 53] width 18 height 18
click at [272, 45] on button "button" at bounding box center [275, 53] width 21 height 21
click at [272, 46] on button "button" at bounding box center [275, 53] width 21 height 21
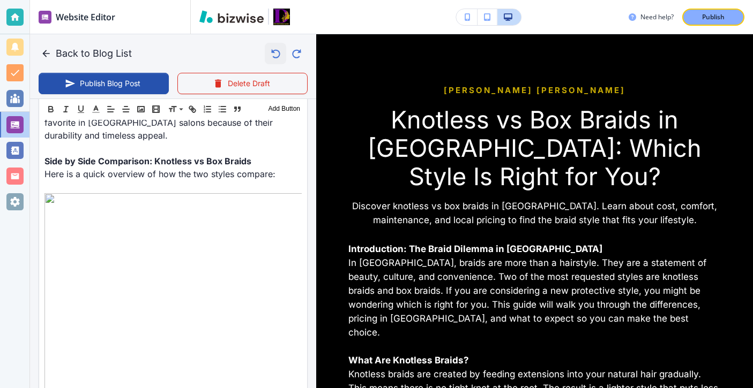
click at [275, 46] on icon "button" at bounding box center [275, 53] width 18 height 18
click at [275, 49] on icon "button" at bounding box center [275, 53] width 18 height 18
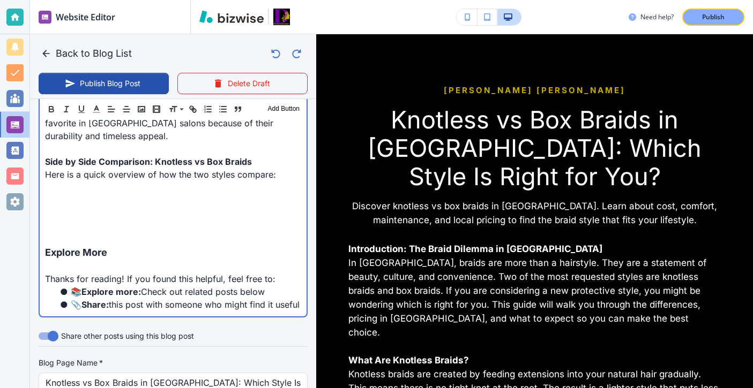
scroll to position [655, 0]
click at [171, 204] on p at bounding box center [173, 199] width 256 height 13
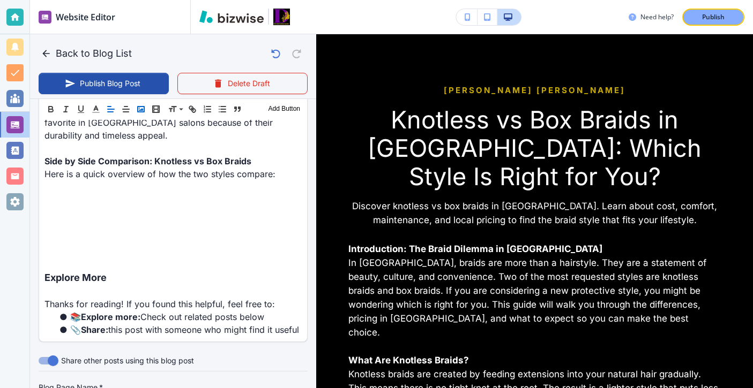
click at [142, 108] on icon "button" at bounding box center [141, 109] width 10 height 10
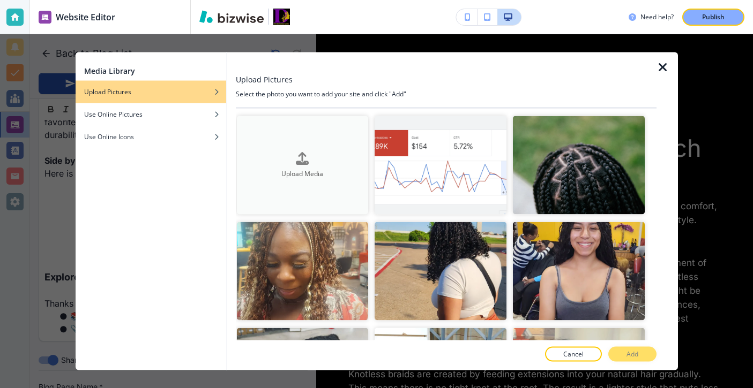
click at [317, 136] on button "Upload Media" at bounding box center [303, 165] width 132 height 99
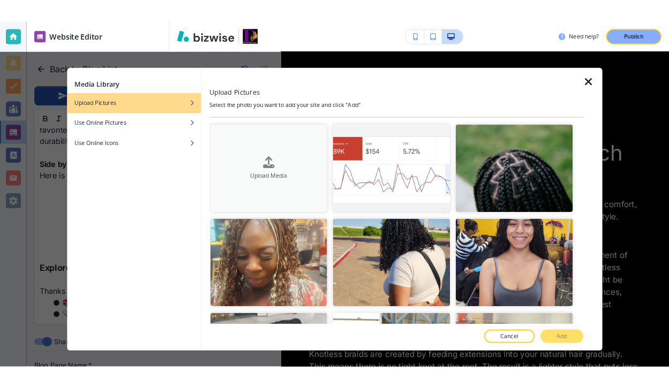
scroll to position [655, 0]
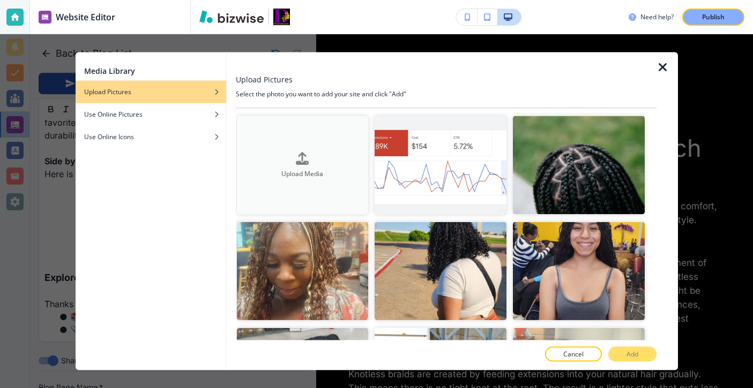
click at [318, 137] on button "Upload Media" at bounding box center [303, 165] width 132 height 99
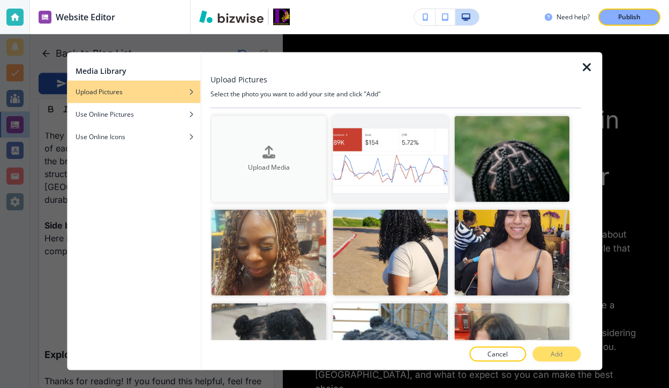
click at [256, 159] on div "button" at bounding box center [269, 161] width 115 height 4
click at [588, 67] on icon "button" at bounding box center [587, 67] width 13 height 13
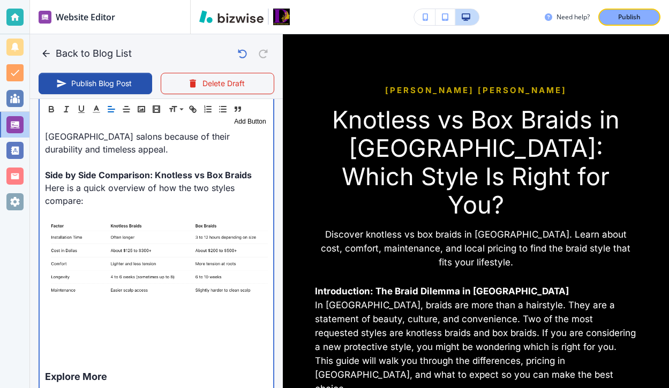
scroll to position [706, 0]
click at [134, 343] on p at bounding box center [156, 349] width 223 height 13
click at [137, 264] on img at bounding box center [156, 261] width 223 height 82
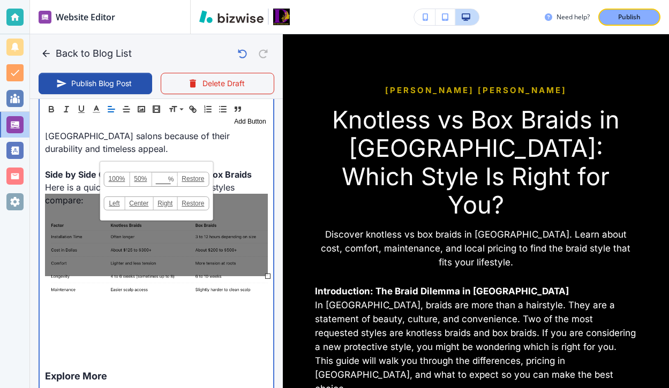
click at [137, 331] on p at bounding box center [156, 337] width 223 height 13
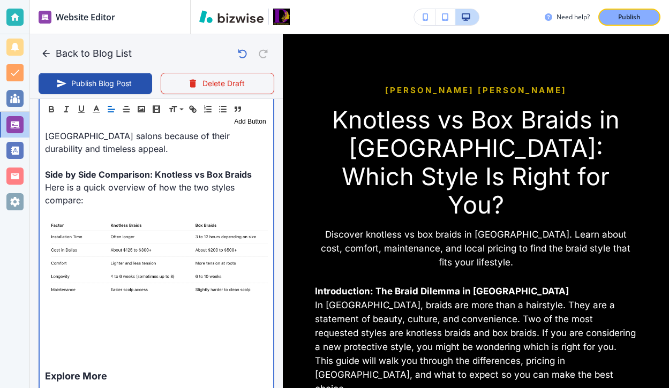
click at [131, 318] on p at bounding box center [156, 324] width 223 height 13
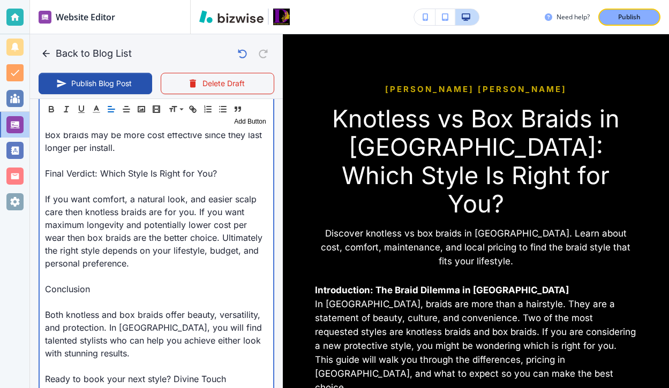
scroll to position [1698, 0]
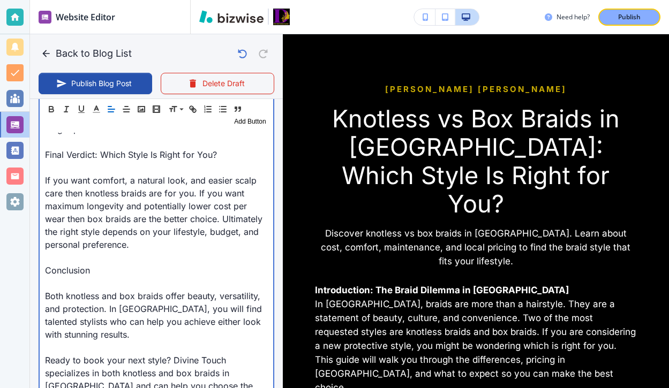
click at [148, 277] on p at bounding box center [156, 283] width 223 height 13
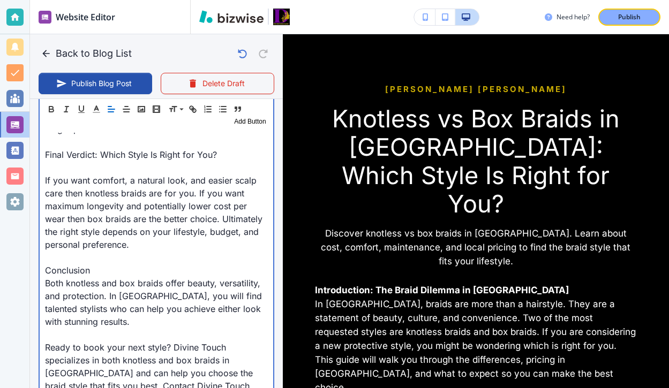
scroll to position [1664, 0]
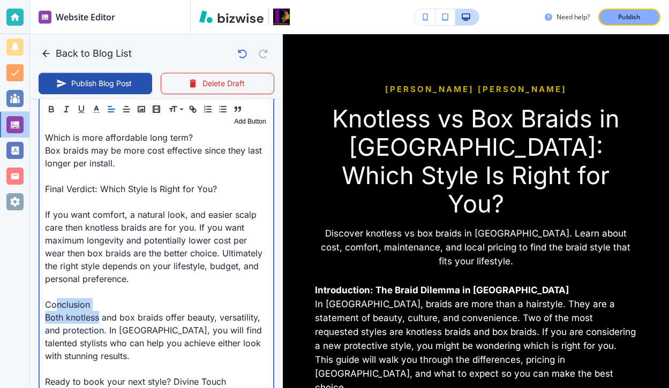
drag, startPoint x: 99, startPoint y: 287, endPoint x: 57, endPoint y: 286, distance: 42.3
click at [56, 311] on p "Both knotless and box braids offer beauty, versatility, and protection. In [GEO…" at bounding box center [156, 336] width 223 height 51
click at [89, 298] on p "Conclusion" at bounding box center [156, 304] width 223 height 13
drag, startPoint x: 95, startPoint y: 281, endPoint x: 25, endPoint y: 277, distance: 70.3
click at [25, 277] on div "Website Editor Pages Edit, add, and delete pages or manage your page order Upda…" at bounding box center [334, 194] width 669 height 388
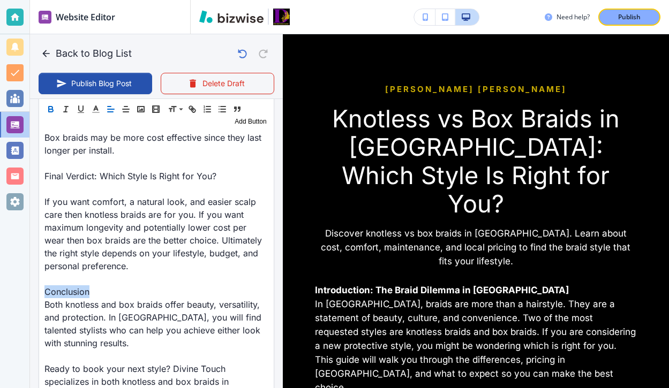
scroll to position [1651, 0]
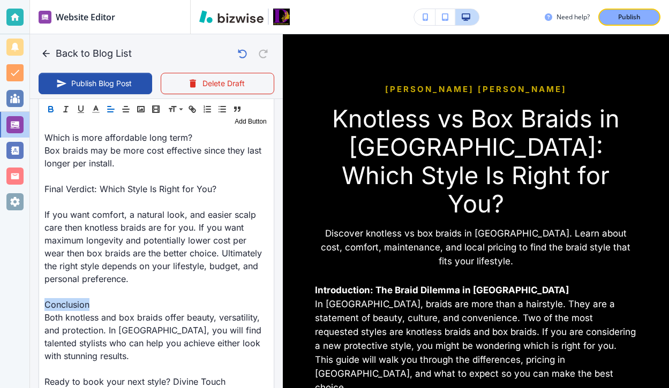
click at [58, 105] on div "Header 1 Header 2 Header 3 Body Text Add Button" at bounding box center [156, 116] width 235 height 34
click at [50, 107] on icon "button" at bounding box center [51, 109] width 10 height 10
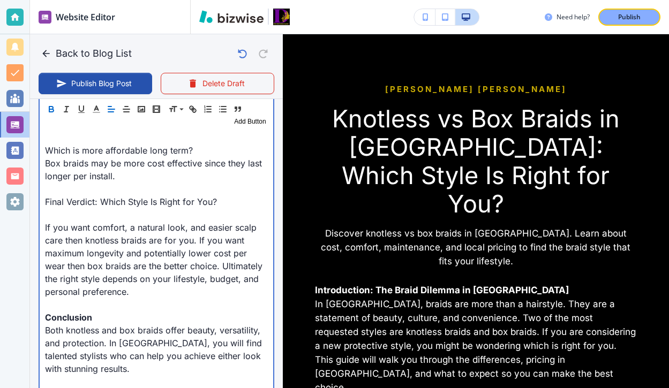
scroll to position [1664, 0]
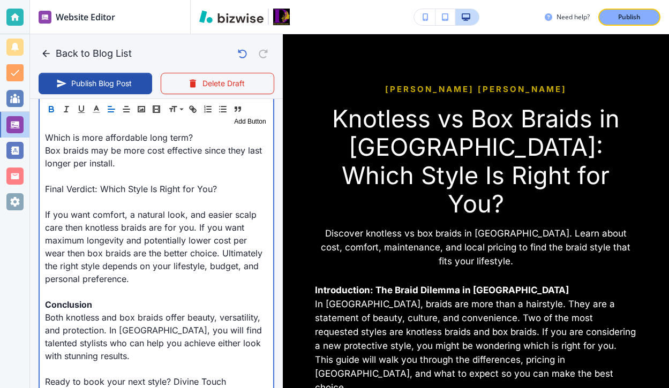
click at [74, 183] on p "Final Verdict: Which Style Is Right for You?" at bounding box center [156, 189] width 223 height 13
click at [74, 196] on p at bounding box center [156, 202] width 223 height 13
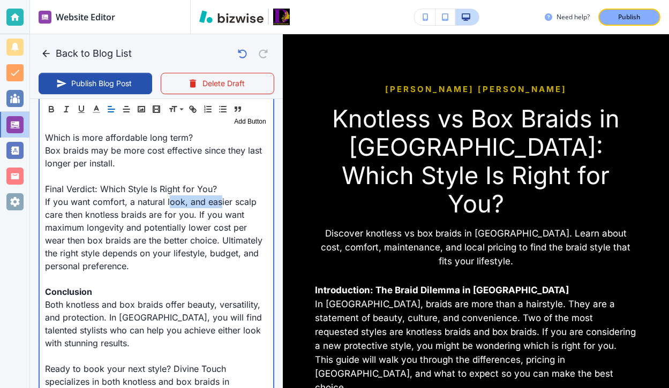
drag, startPoint x: 219, startPoint y: 174, endPoint x: 170, endPoint y: 173, distance: 48.8
click at [169, 196] on p "If you want comfort, a natural look, and easier scalp care then knotless braids…" at bounding box center [156, 234] width 223 height 77
click at [209, 183] on p "Final Verdict: Which Style Is Right for You?" at bounding box center [156, 189] width 223 height 13
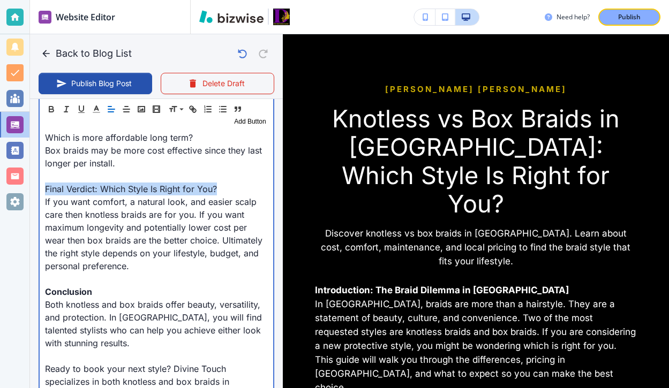
drag, startPoint x: 219, startPoint y: 164, endPoint x: 43, endPoint y: 164, distance: 175.7
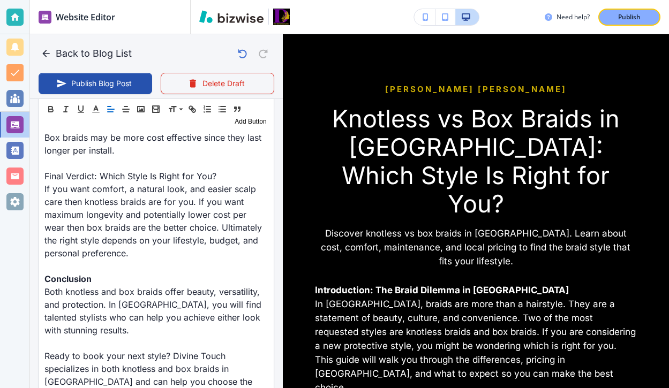
scroll to position [1651, 0]
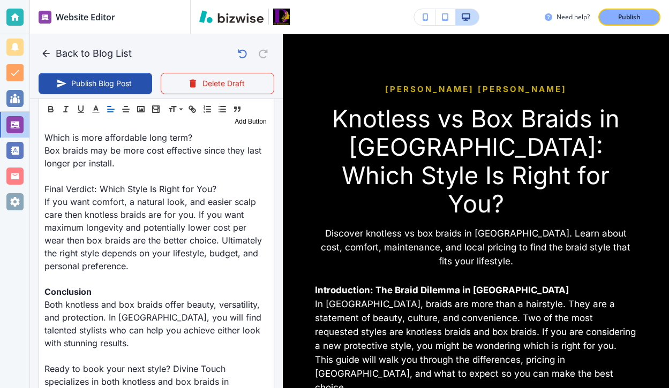
click at [50, 102] on div "Header 1 Header 2 Header 3 Body Text Add Button" at bounding box center [156, 116] width 235 height 34
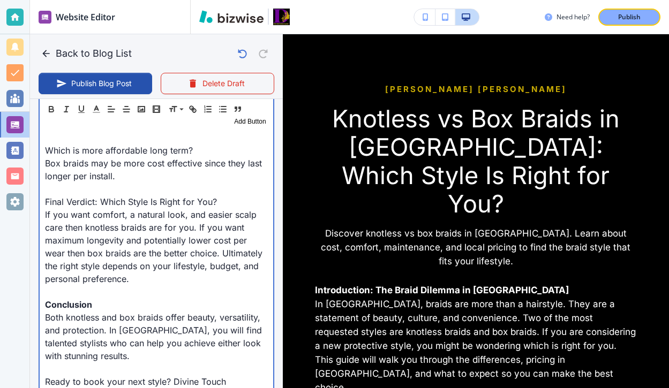
scroll to position [1664, 0]
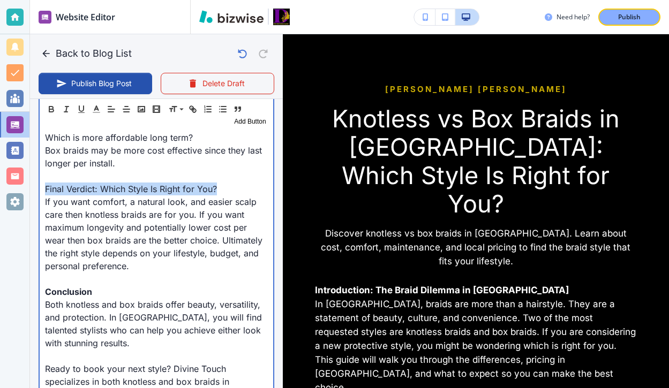
drag, startPoint x: 43, startPoint y: 164, endPoint x: 217, endPoint y: 164, distance: 173.6
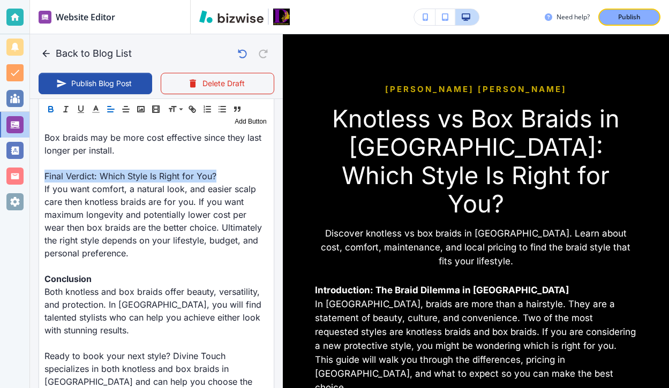
click at [55, 109] on icon "button" at bounding box center [51, 109] width 10 height 10
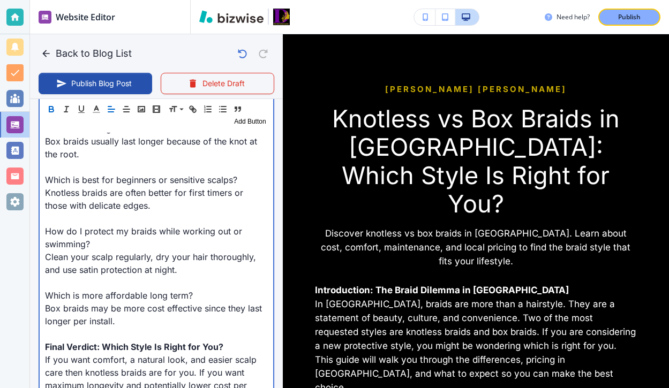
scroll to position [1493, 0]
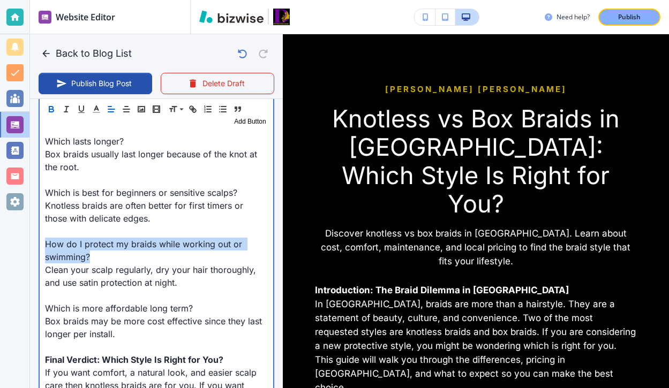
drag, startPoint x: 160, startPoint y: 234, endPoint x: 46, endPoint y: 221, distance: 115.4
click at [46, 238] on p "How do I protect my braids while working out or swimming?" at bounding box center [156, 251] width 223 height 26
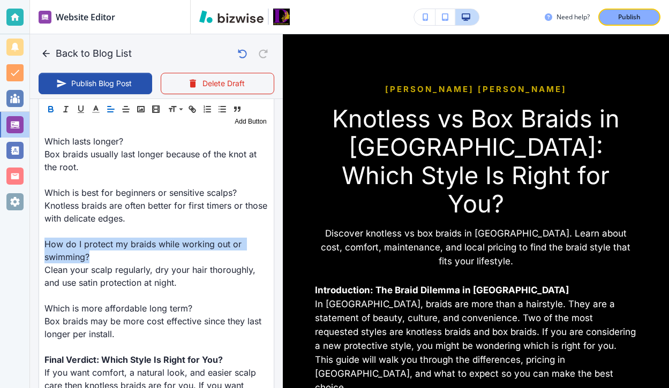
click at [50, 103] on button "button" at bounding box center [50, 109] width 15 height 13
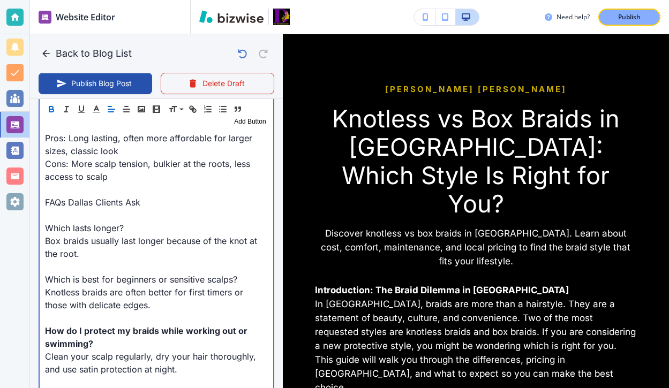
scroll to position [1374, 0]
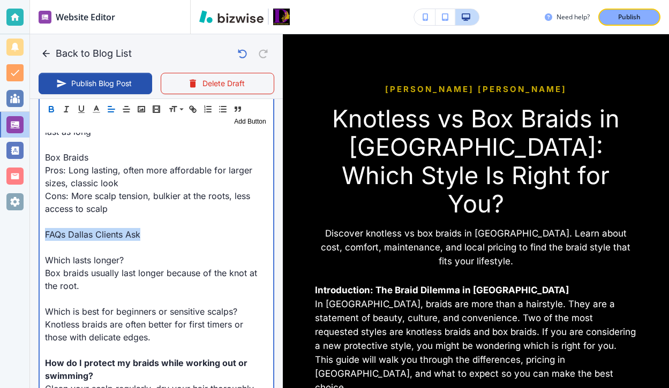
drag, startPoint x: 151, startPoint y: 212, endPoint x: 35, endPoint y: 209, distance: 115.7
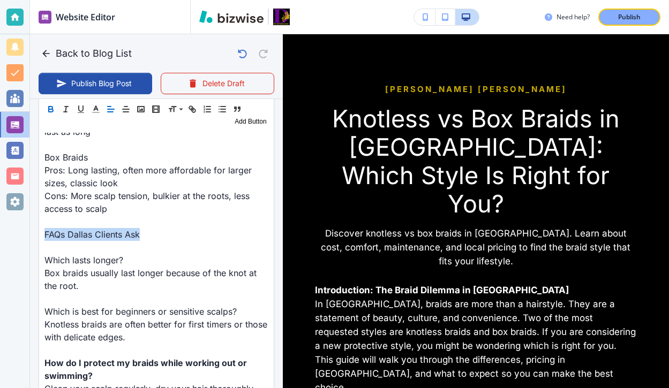
click at [51, 112] on icon "button" at bounding box center [51, 109] width 10 height 10
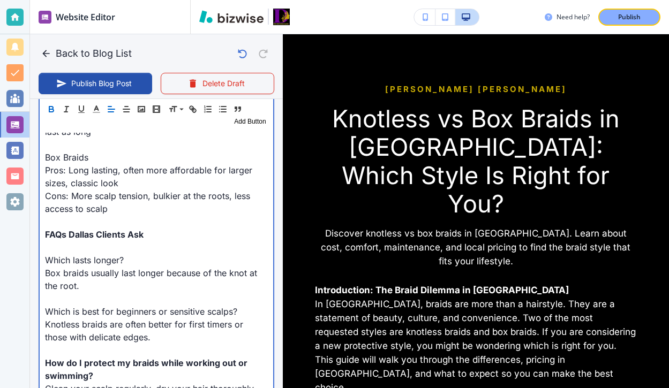
click at [63, 241] on p at bounding box center [156, 247] width 223 height 13
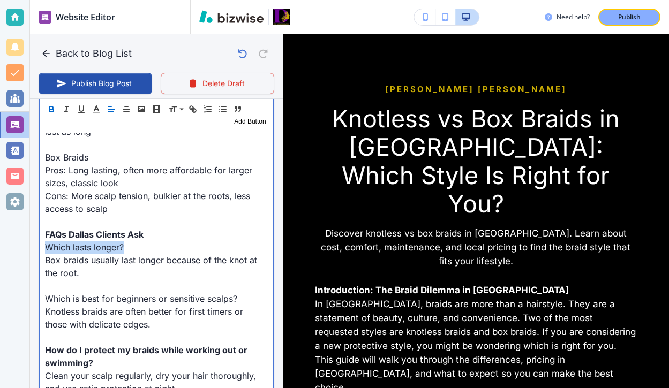
drag, startPoint x: 128, startPoint y: 223, endPoint x: 46, endPoint y: 223, distance: 82.5
click at [46, 241] on p "Which lasts longer?" at bounding box center [156, 247] width 223 height 13
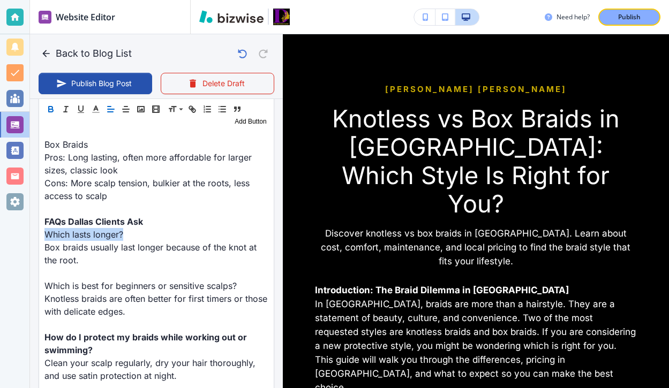
click at [52, 115] on button "button" at bounding box center [50, 109] width 15 height 13
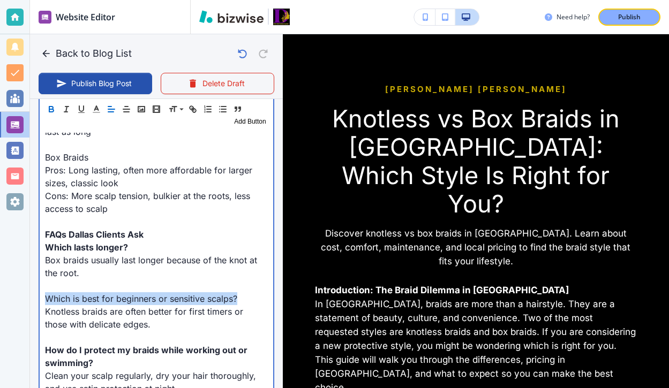
drag, startPoint x: 243, startPoint y: 271, endPoint x: 45, endPoint y: 276, distance: 198.3
click at [45, 292] on p "Which is best for beginners or sensitive scalps?" at bounding box center [156, 298] width 223 height 13
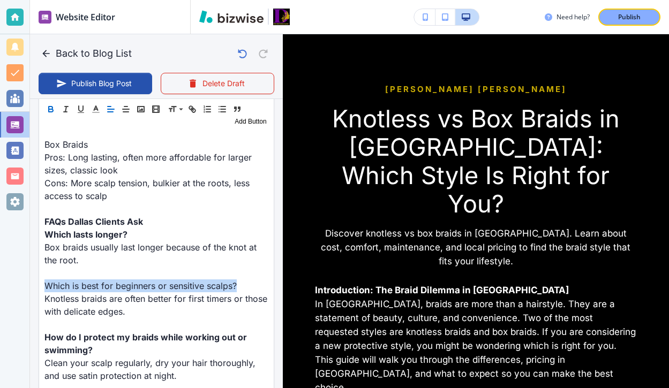
click at [52, 111] on icon "button" at bounding box center [51, 109] width 10 height 10
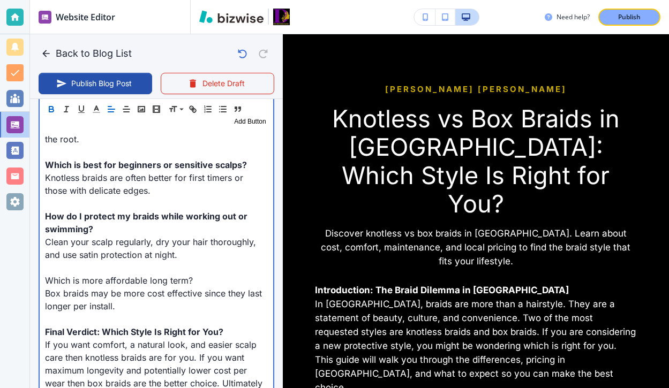
scroll to position [1525, 0]
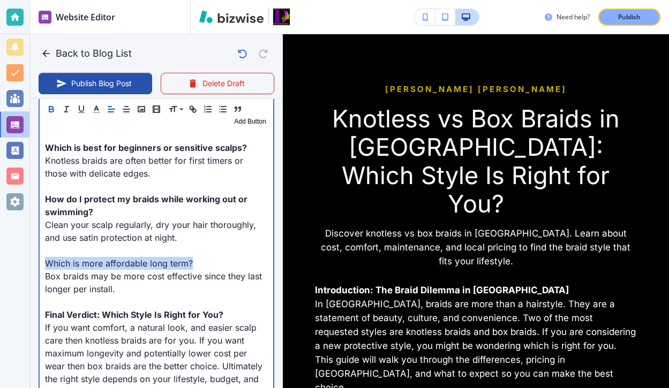
drag, startPoint x: 196, startPoint y: 239, endPoint x: 29, endPoint y: 238, distance: 166.1
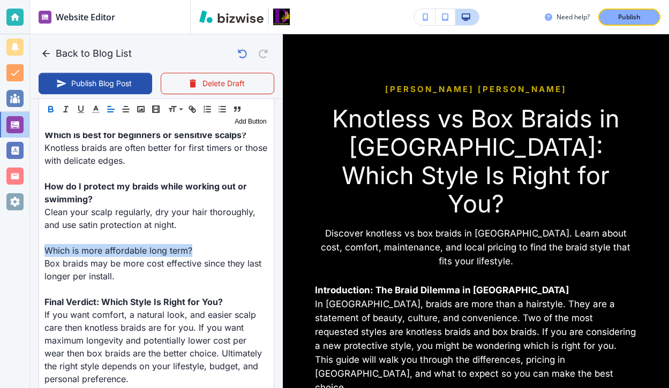
click at [55, 112] on icon "button" at bounding box center [51, 109] width 10 height 10
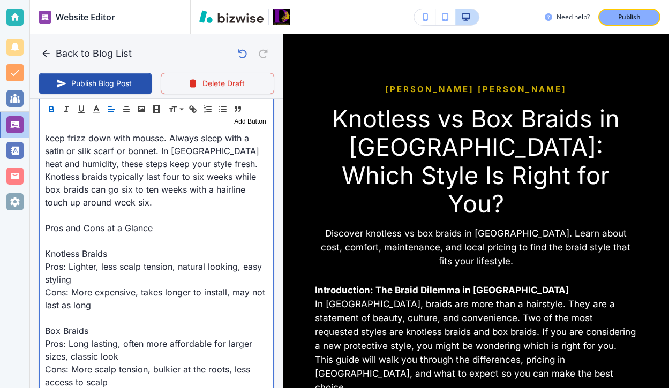
scroll to position [1182, 0]
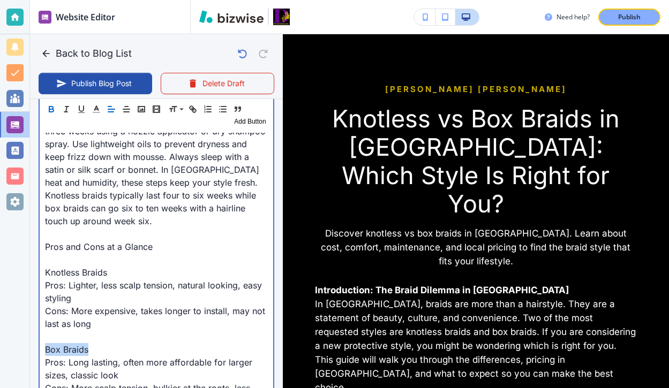
drag, startPoint x: 97, startPoint y: 320, endPoint x: 17, endPoint y: 319, distance: 80.4
click at [17, 320] on div "Website Editor Pages Edit, add, and delete pages or manage your page order Upda…" at bounding box center [334, 194] width 669 height 388
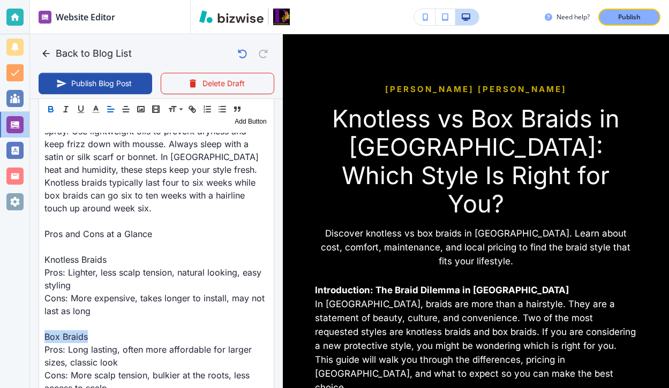
click at [52, 109] on icon "button" at bounding box center [51, 110] width 4 height 3
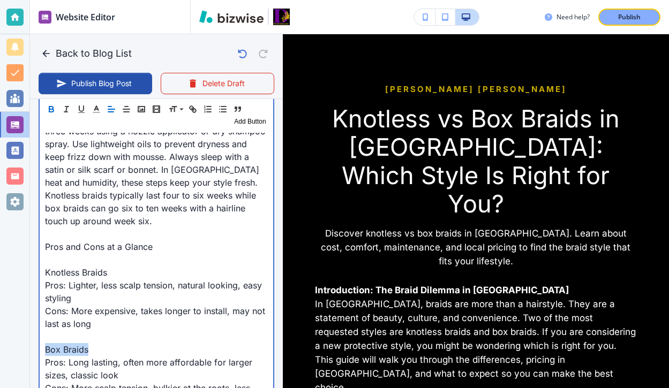
scroll to position [1195, 0]
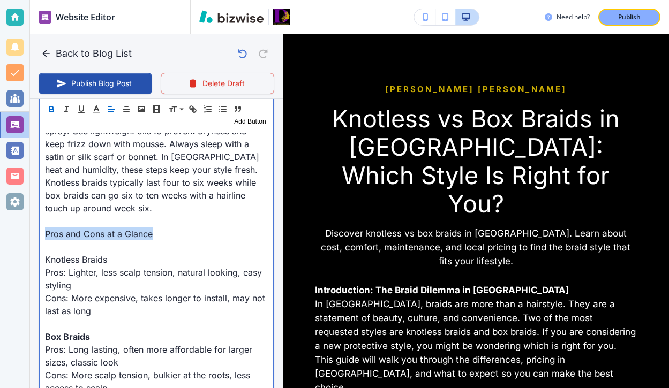
drag, startPoint x: 155, startPoint y: 211, endPoint x: 24, endPoint y: 211, distance: 131.2
click at [24, 211] on div "Website Editor Pages Edit, add, and delete pages or manage your page order Upda…" at bounding box center [334, 194] width 669 height 388
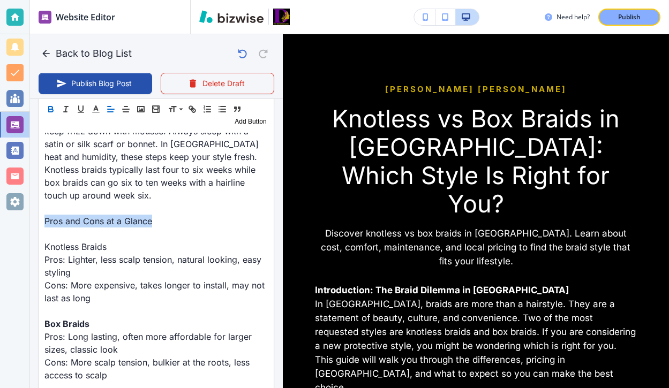
click at [48, 110] on icon "button" at bounding box center [51, 109] width 10 height 10
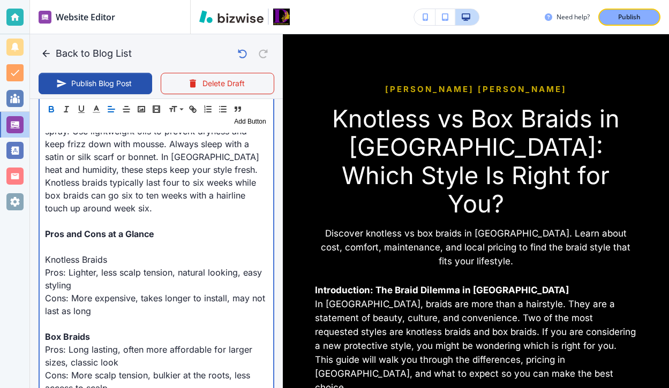
click at [90, 253] on p "Knotless Braids" at bounding box center [156, 259] width 223 height 13
click at [86, 241] on p at bounding box center [156, 247] width 223 height 13
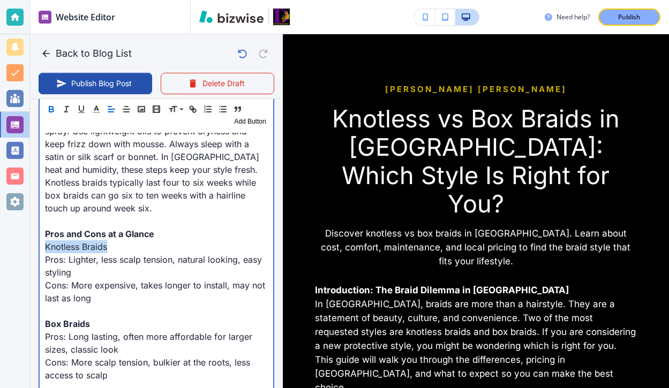
drag, startPoint x: 121, startPoint y: 222, endPoint x: 19, endPoint y: 221, distance: 102.3
click at [19, 221] on div "Website Editor Pages Edit, add, and delete pages or manage your page order Upda…" at bounding box center [334, 194] width 669 height 388
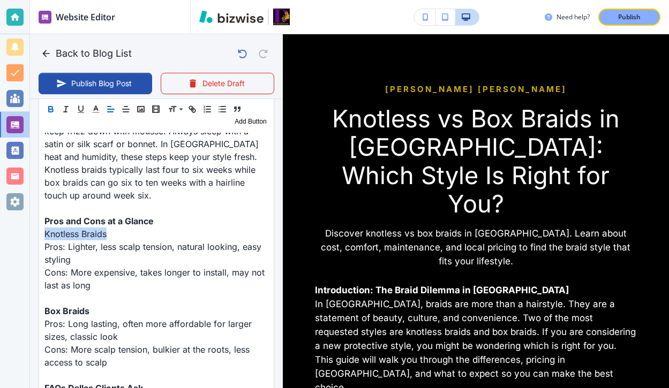
click at [50, 103] on button "button" at bounding box center [50, 109] width 15 height 13
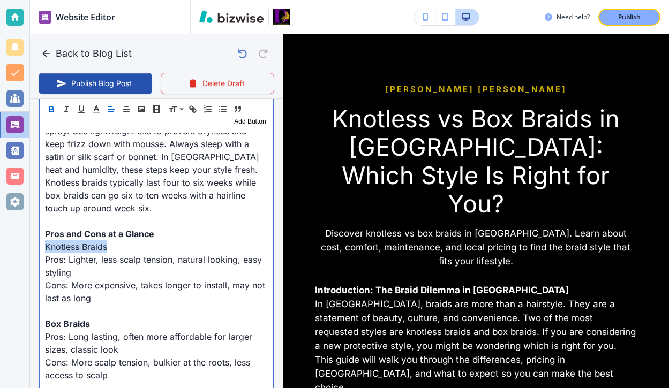
type input "[DATE] 04:16 PM"
click at [184, 215] on p at bounding box center [156, 221] width 223 height 13
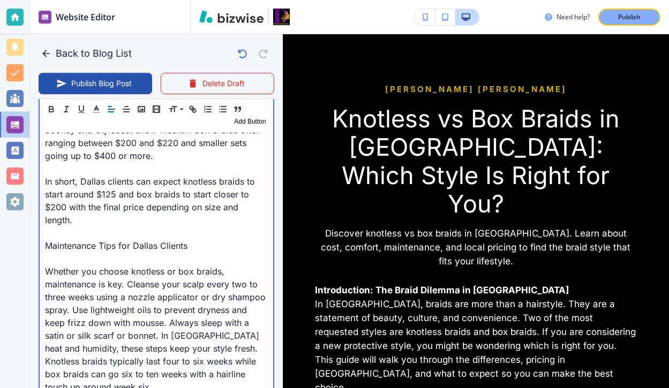
scroll to position [1003, 0]
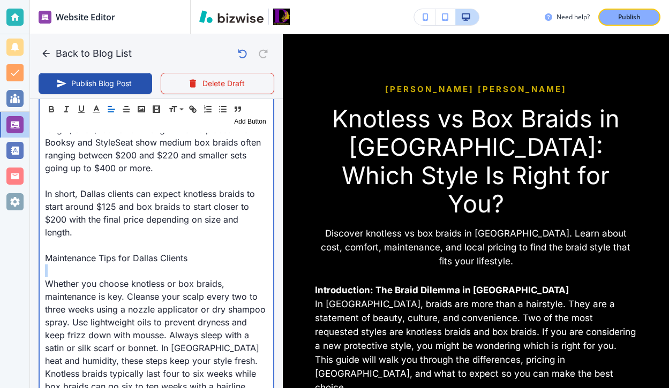
drag, startPoint x: 213, startPoint y: 228, endPoint x: 25, endPoint y: 241, distance: 188.5
click at [25, 241] on div "Website Editor Pages Edit, add, and delete pages or manage your page order Upda…" at bounding box center [334, 194] width 669 height 388
drag, startPoint x: 42, startPoint y: 233, endPoint x: 229, endPoint y: 239, distance: 187.0
click at [229, 239] on div "Introduction: The Braid Dilemma in [GEOGRAPHIC_DATA] In [GEOGRAPHIC_DATA], brai…" at bounding box center [157, 345] width 234 height 1705
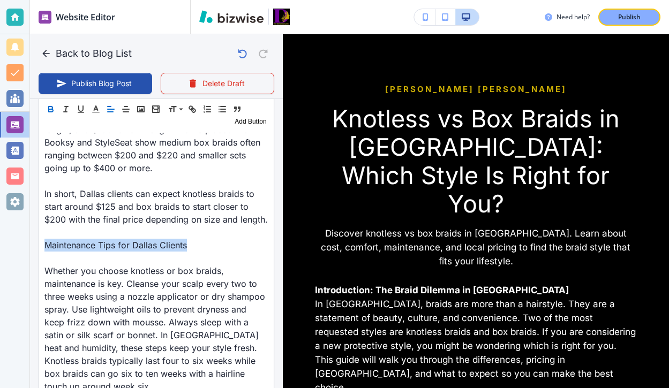
click at [57, 112] on button "button" at bounding box center [50, 109] width 15 height 13
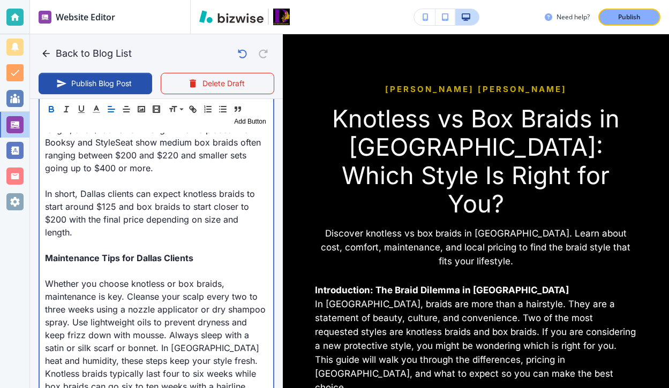
click at [82, 265] on p at bounding box center [156, 271] width 223 height 13
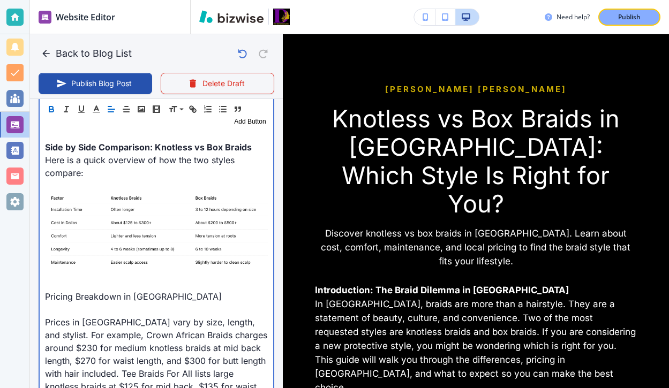
scroll to position [746, 0]
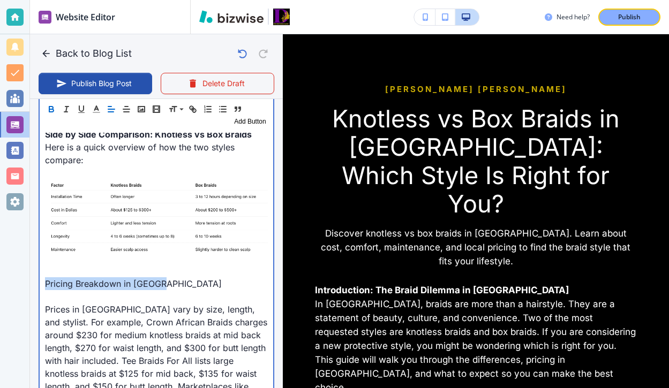
drag, startPoint x: 166, startPoint y: 256, endPoint x: 37, endPoint y: 256, distance: 128.0
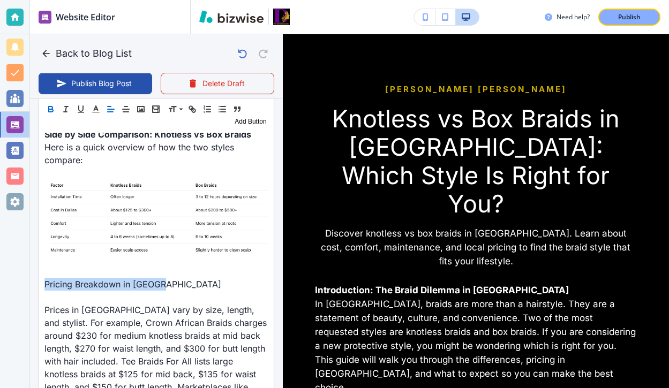
click at [54, 108] on icon "button" at bounding box center [51, 109] width 10 height 10
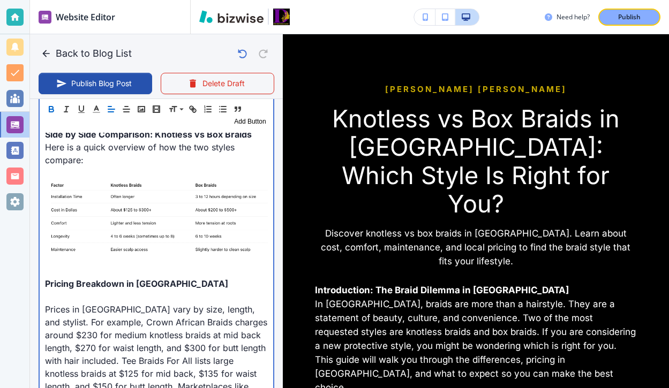
click at [67, 290] on p at bounding box center [156, 296] width 223 height 13
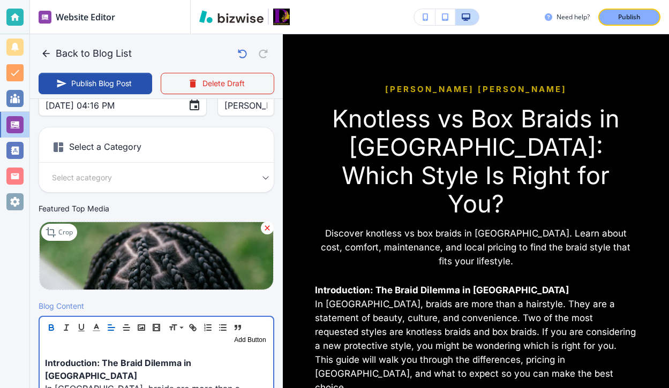
scroll to position [182, 0]
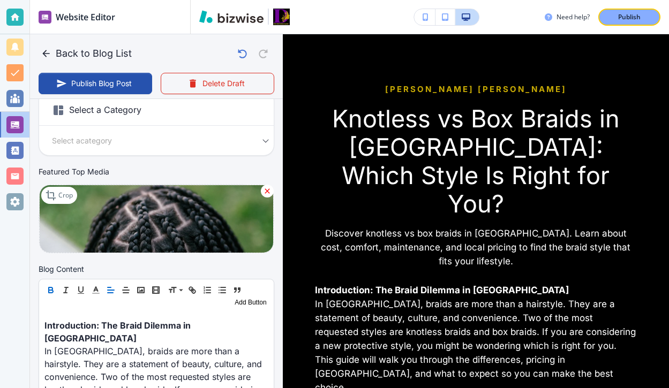
click at [85, 309] on div "Header 1 Header 2 Header 3 Body Text Add Button" at bounding box center [156, 297] width 235 height 34
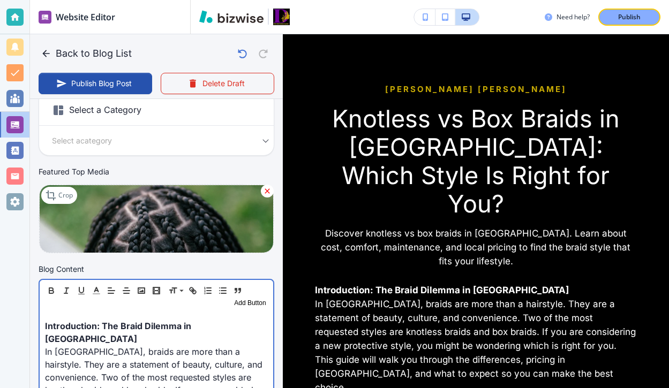
scroll to position [182, 0]
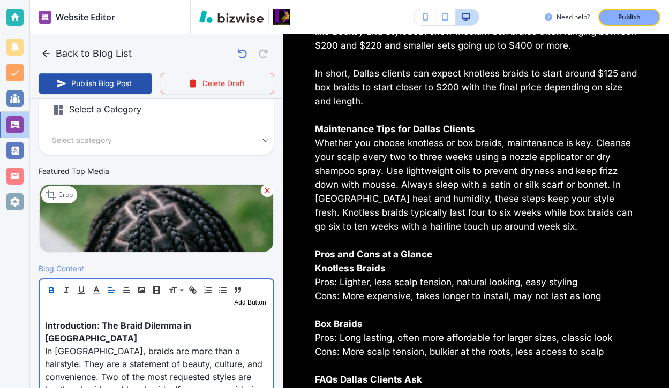
scroll to position [1026, 0]
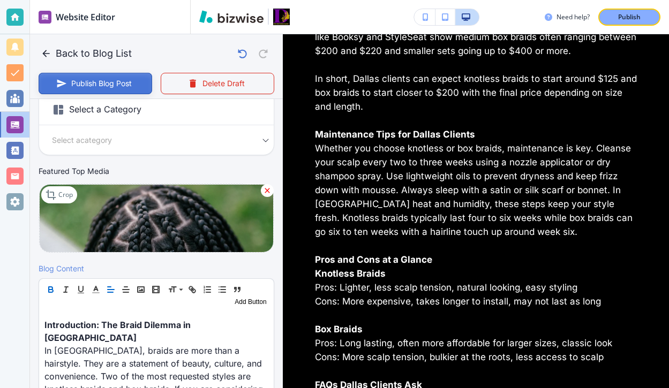
click at [133, 85] on button "Publish Blog Post" at bounding box center [96, 83] width 114 height 21
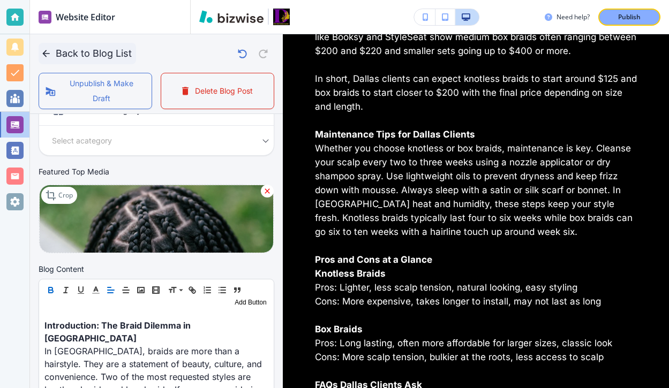
click at [50, 52] on icon "button" at bounding box center [46, 53] width 11 height 11
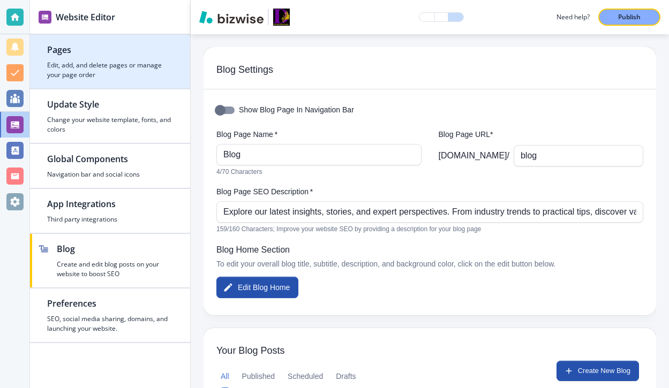
click at [129, 85] on div "button" at bounding box center [110, 84] width 160 height 9
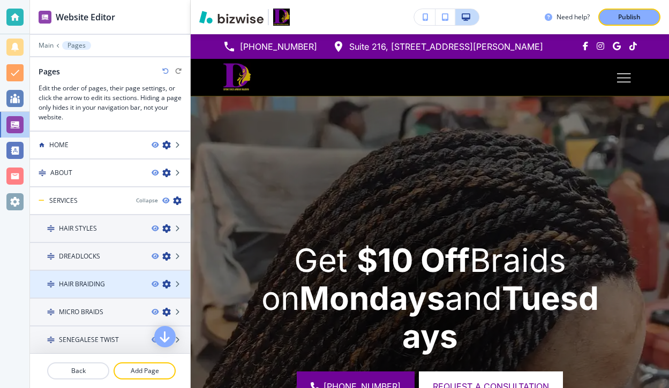
scroll to position [168, 0]
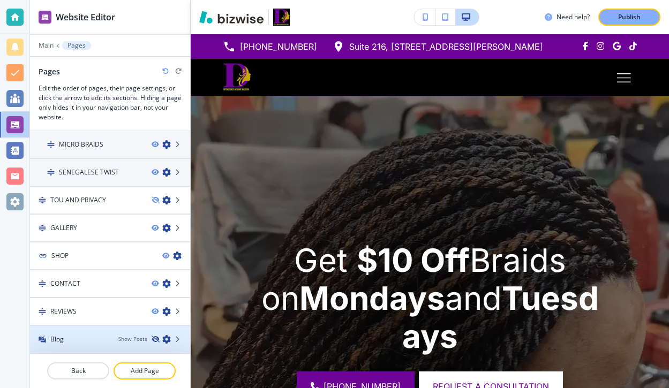
click at [154, 338] on icon "button" at bounding box center [155, 339] width 6 height 6
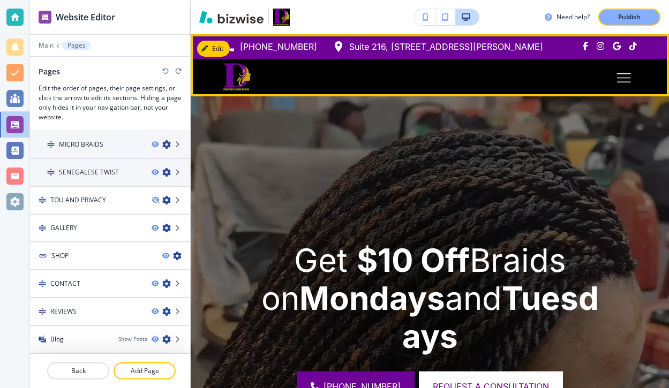
click at [619, 81] on icon "Toggle hamburger navigation menu" at bounding box center [624, 77] width 14 height 9
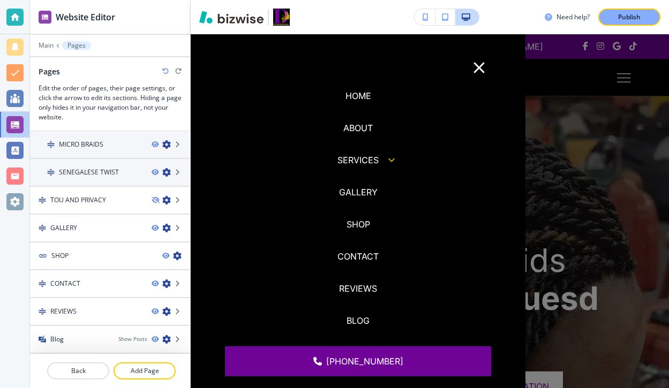
click at [571, 254] on div at bounding box center [430, 211] width 478 height 354
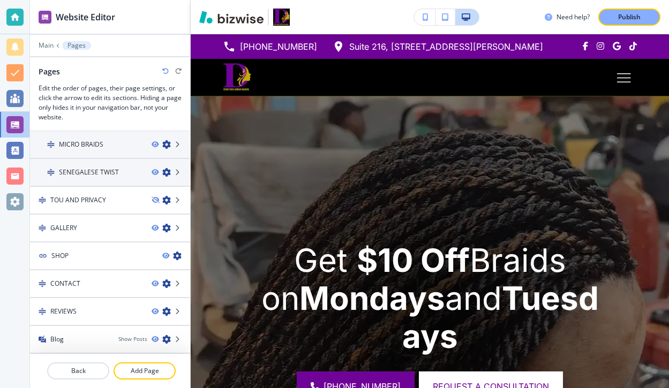
click at [638, 16] on p "Publish" at bounding box center [629, 17] width 22 height 10
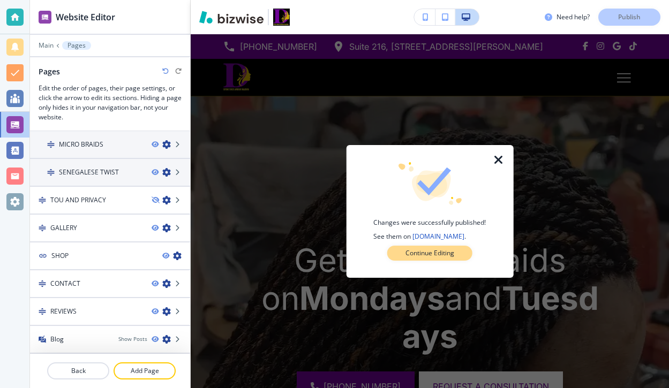
click at [403, 247] on button "Continue Editing" at bounding box center [429, 253] width 85 height 15
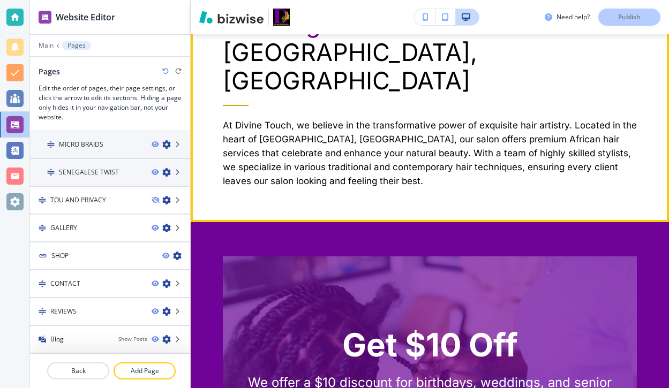
scroll to position [593, 0]
